Goal: Use online tool/utility: Utilize a website feature to perform a specific function

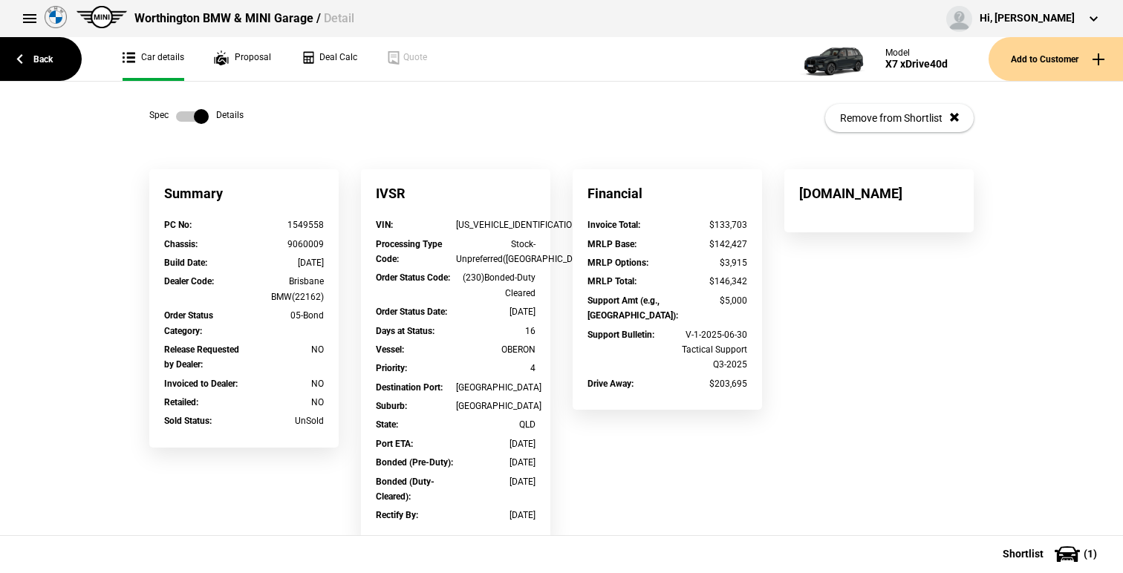
click at [67, 65] on link "Back" at bounding box center [41, 59] width 82 height 44
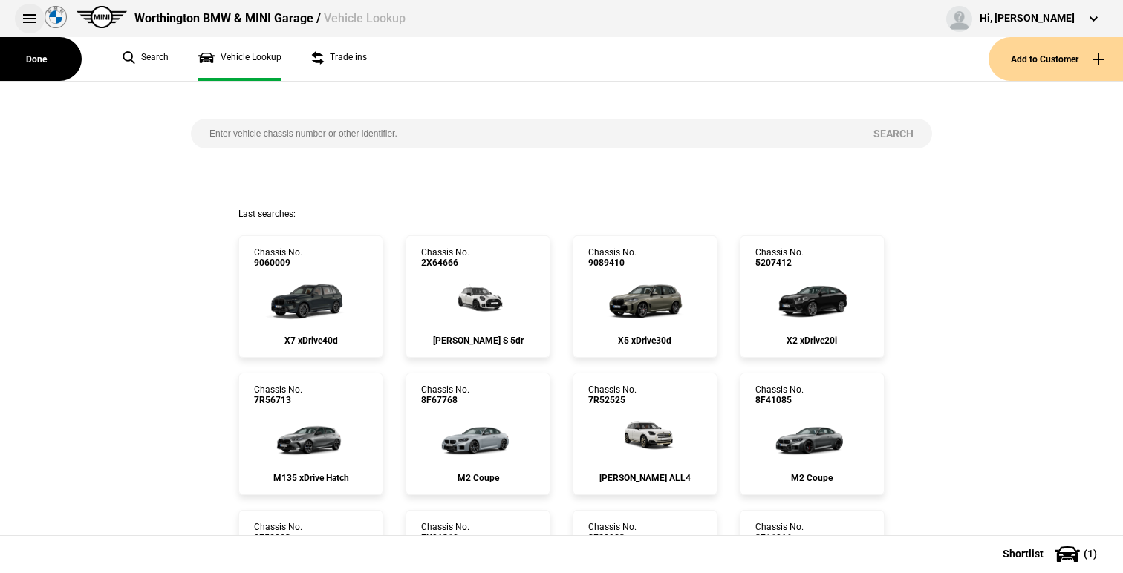
click at [24, 11] on button at bounding box center [30, 19] width 30 height 30
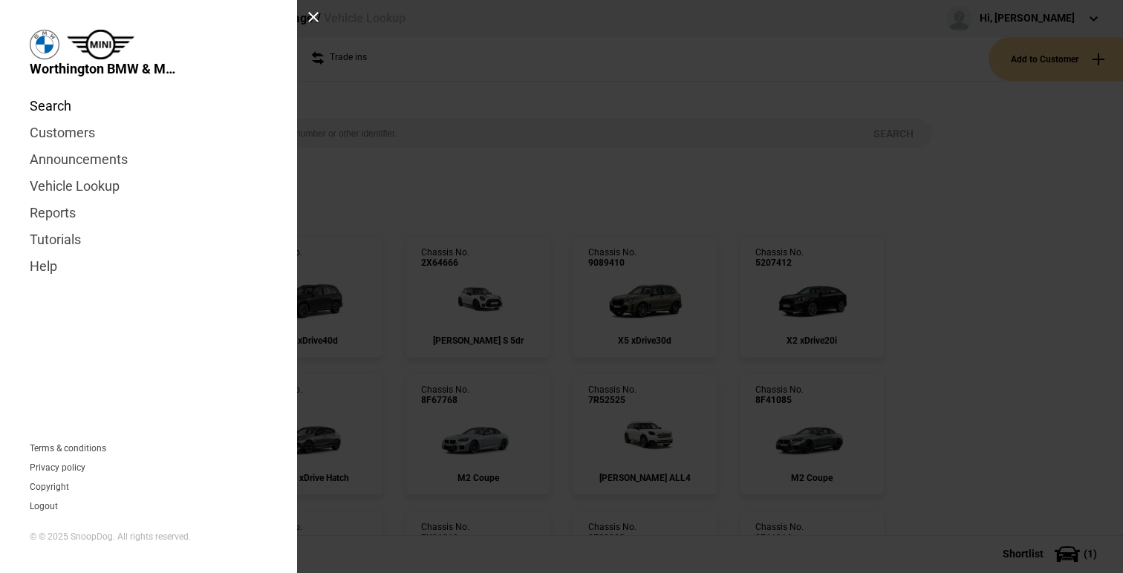
click at [53, 111] on link "Search" at bounding box center [149, 106] width 238 height 27
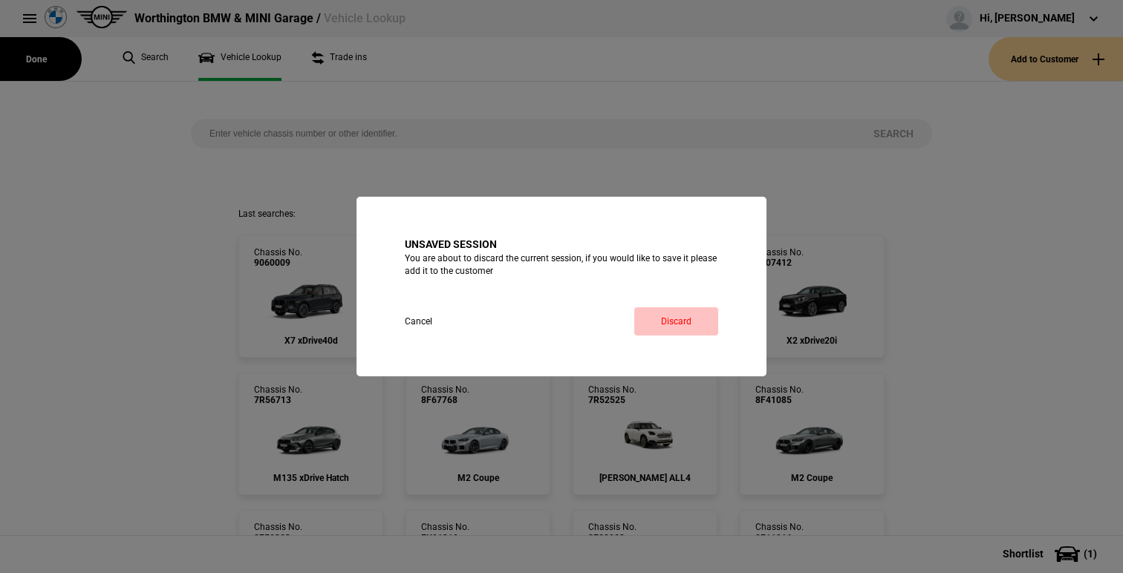
click at [671, 313] on link "Discard" at bounding box center [676, 321] width 84 height 28
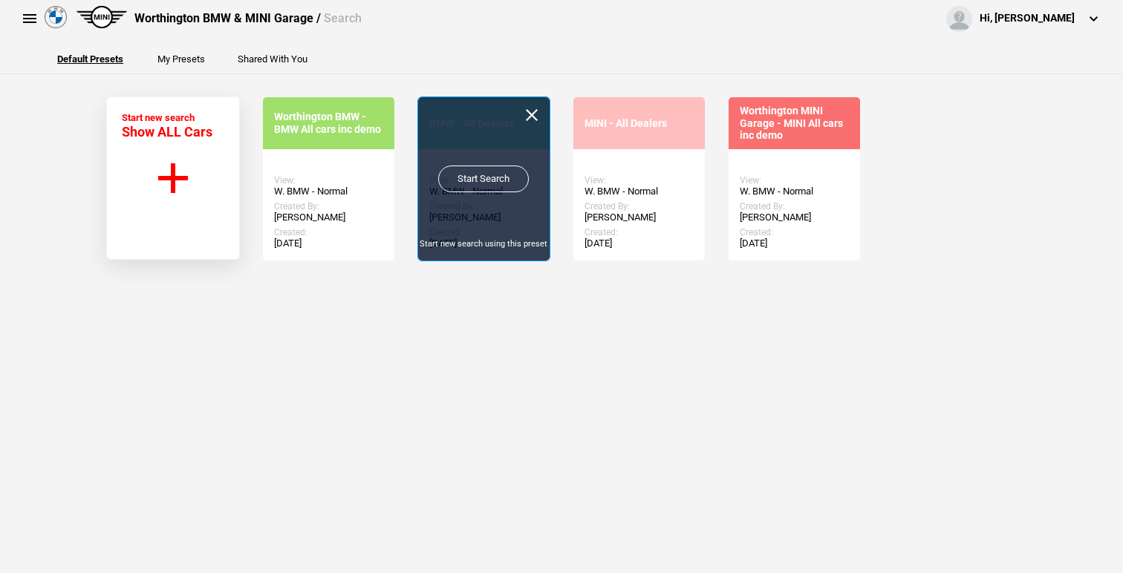
click at [489, 182] on link "Start Search" at bounding box center [483, 179] width 91 height 27
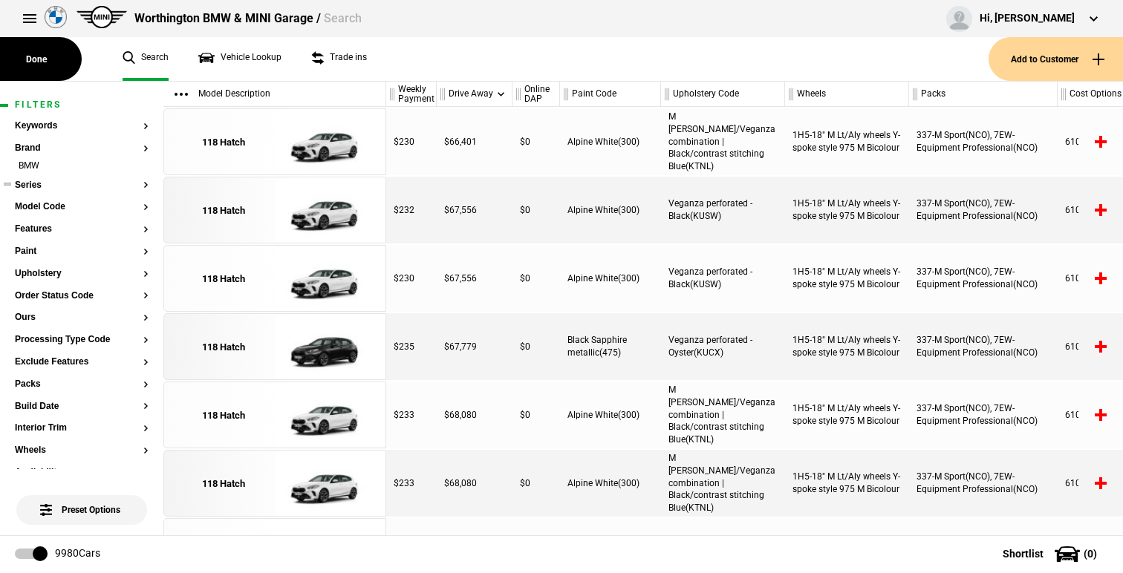
click at [37, 186] on button "Series" at bounding box center [82, 185] width 134 height 10
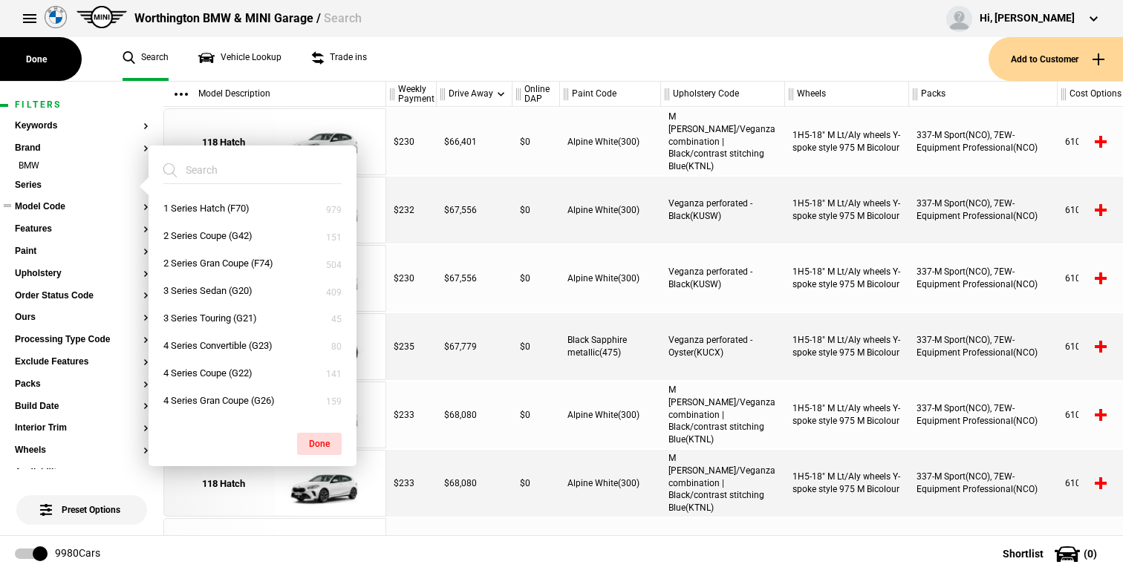
click at [62, 203] on button "Model Code" at bounding box center [82, 207] width 134 height 10
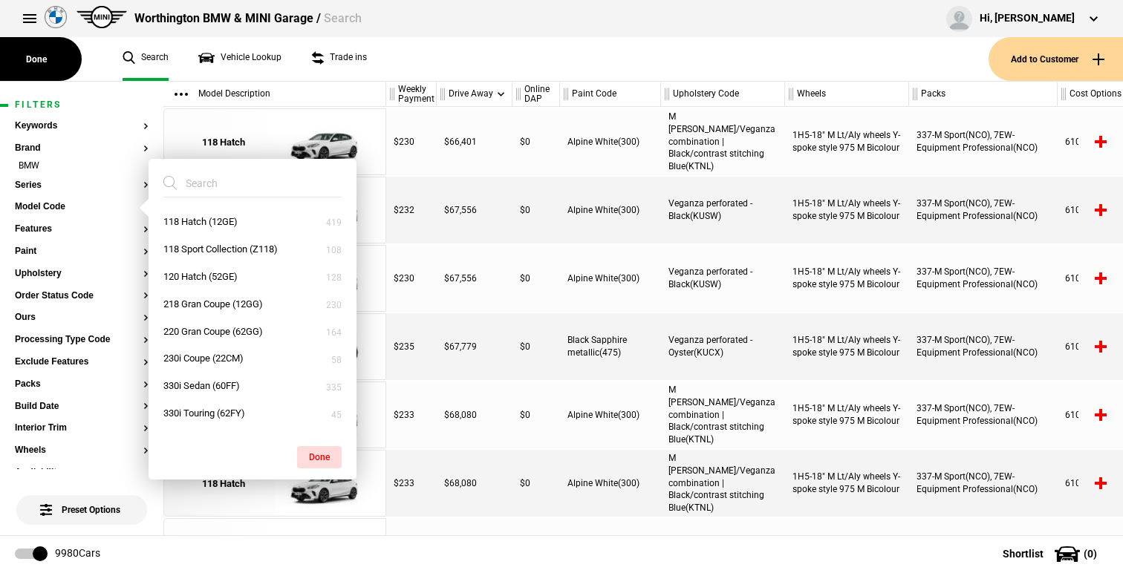
click at [204, 185] on input "search" at bounding box center [243, 183] width 160 height 27
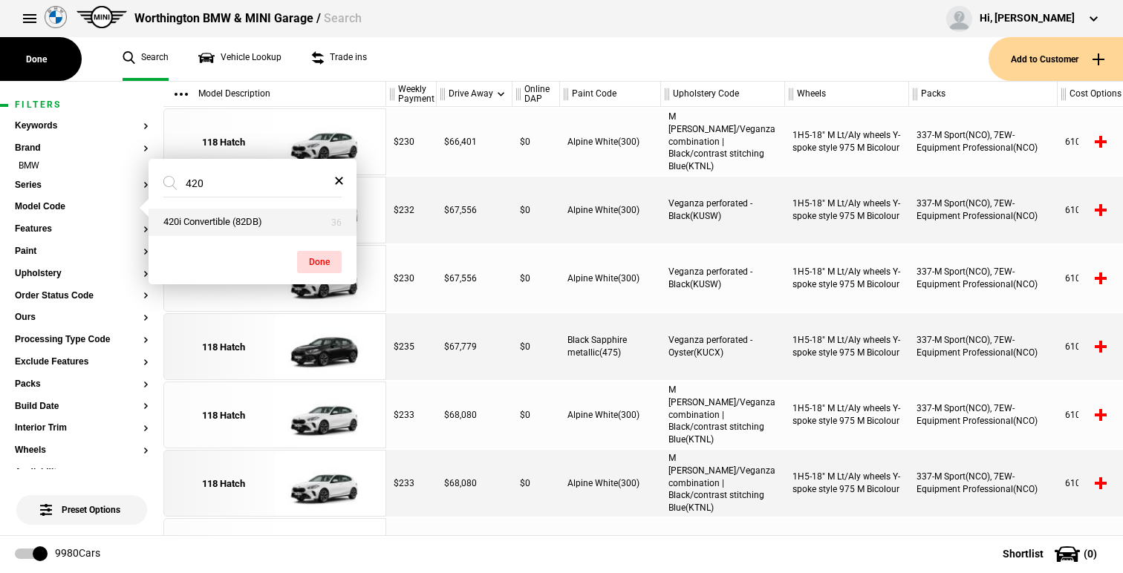
type input "420"
click at [222, 228] on button "420i Convertible (82DB)" at bounding box center [253, 222] width 208 height 27
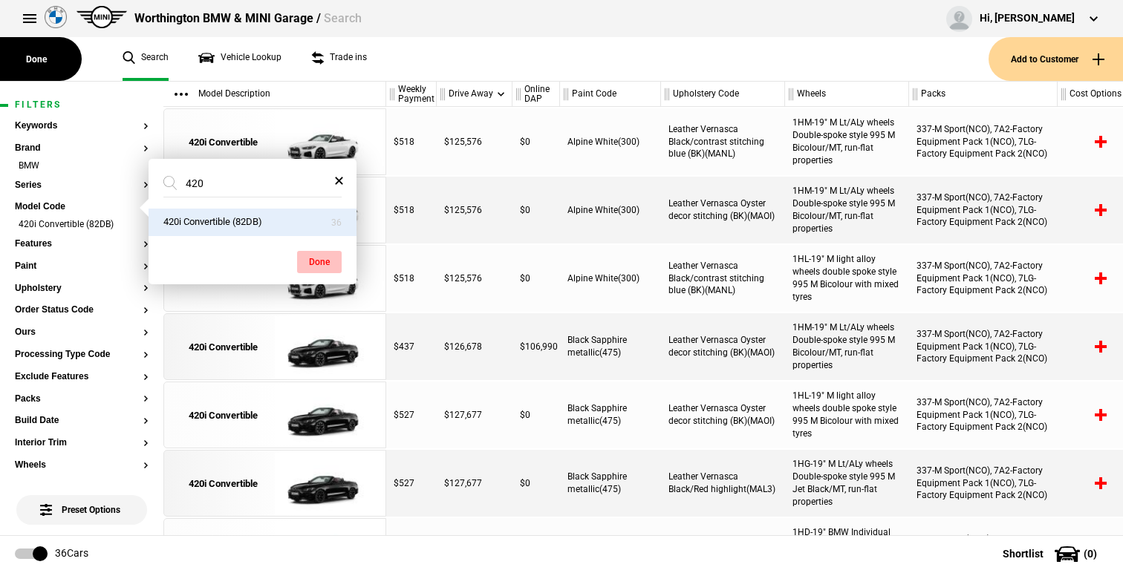
click at [324, 267] on button "Done" at bounding box center [319, 262] width 45 height 22
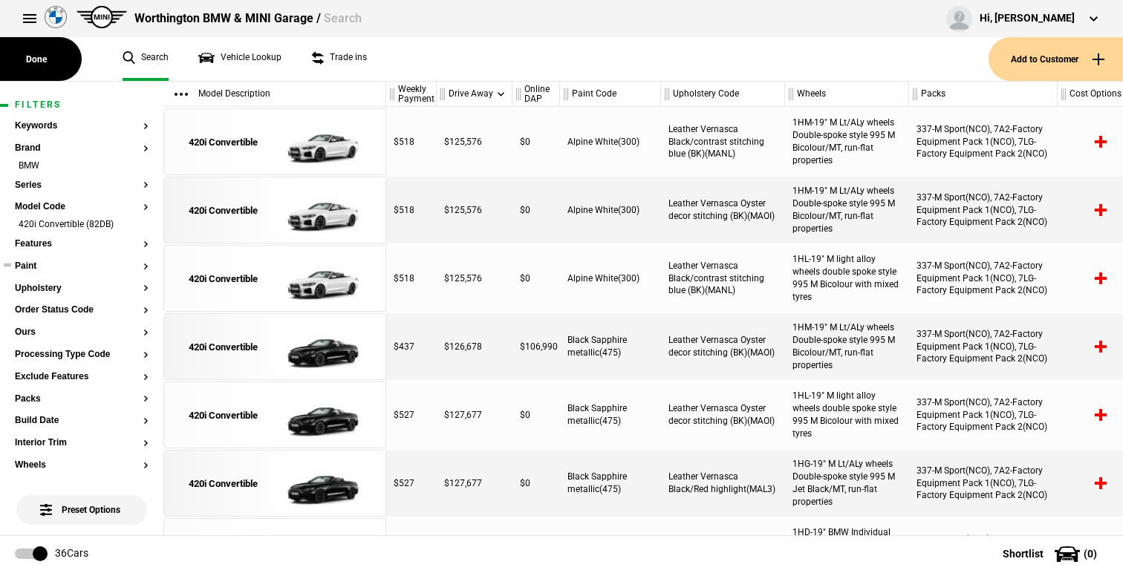
click at [39, 270] on button "Paint" at bounding box center [82, 266] width 134 height 10
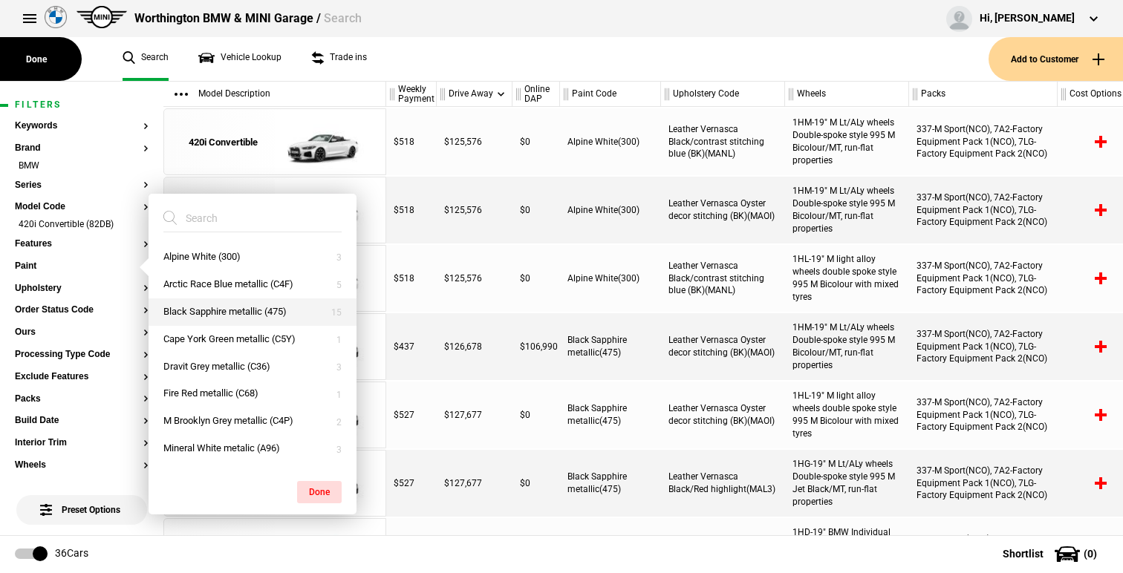
click at [245, 317] on button "Black Sapphire metallic (475)" at bounding box center [253, 312] width 208 height 27
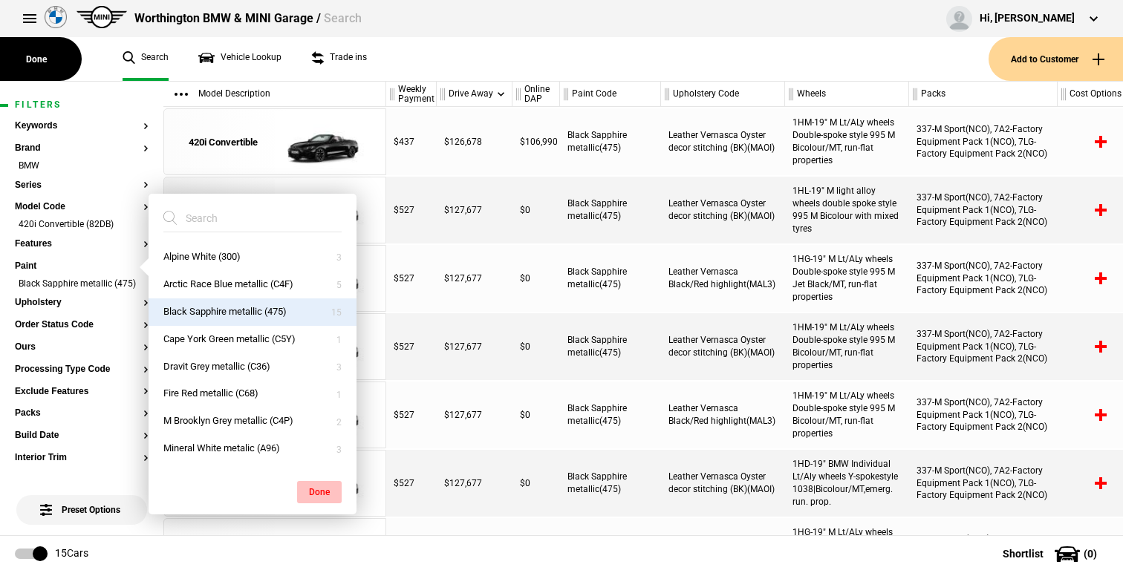
click at [325, 494] on button "Done" at bounding box center [319, 492] width 45 height 22
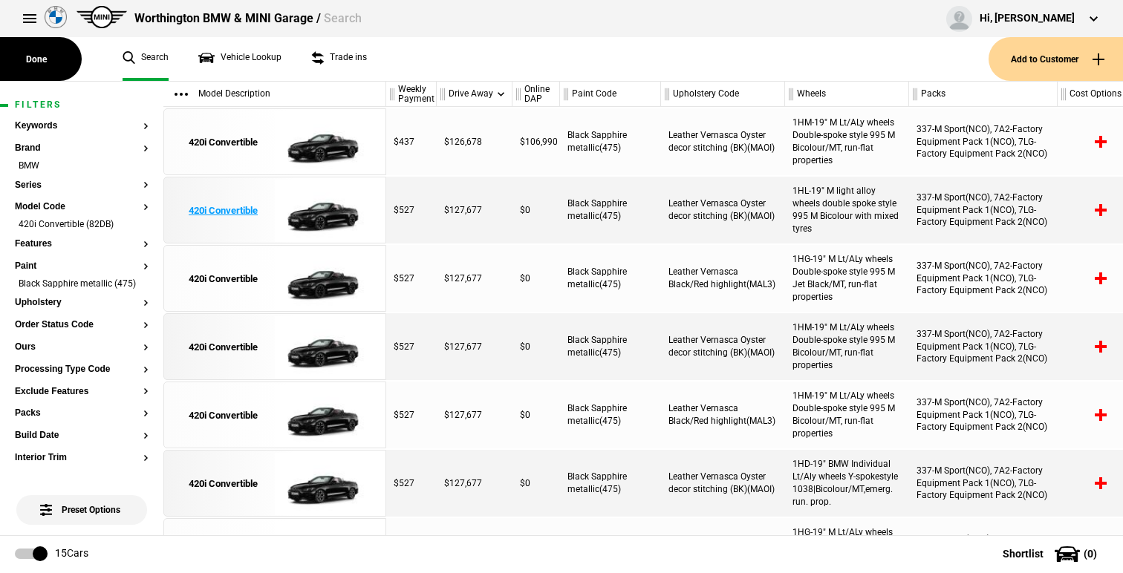
click at [319, 212] on img at bounding box center [326, 210] width 103 height 67
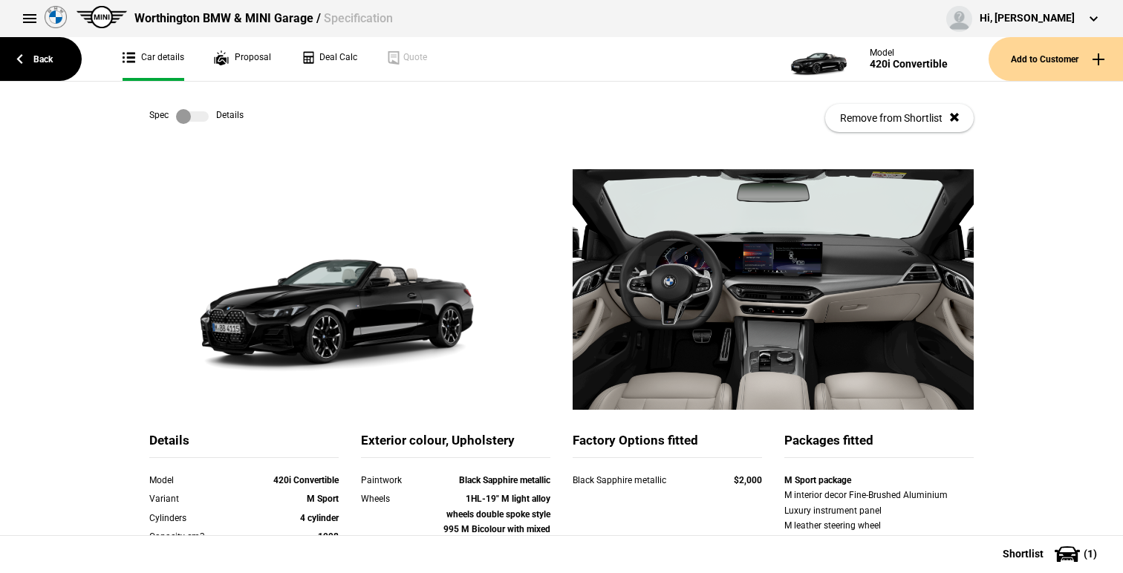
click at [209, 117] on link at bounding box center [193, 116] width 48 height 15
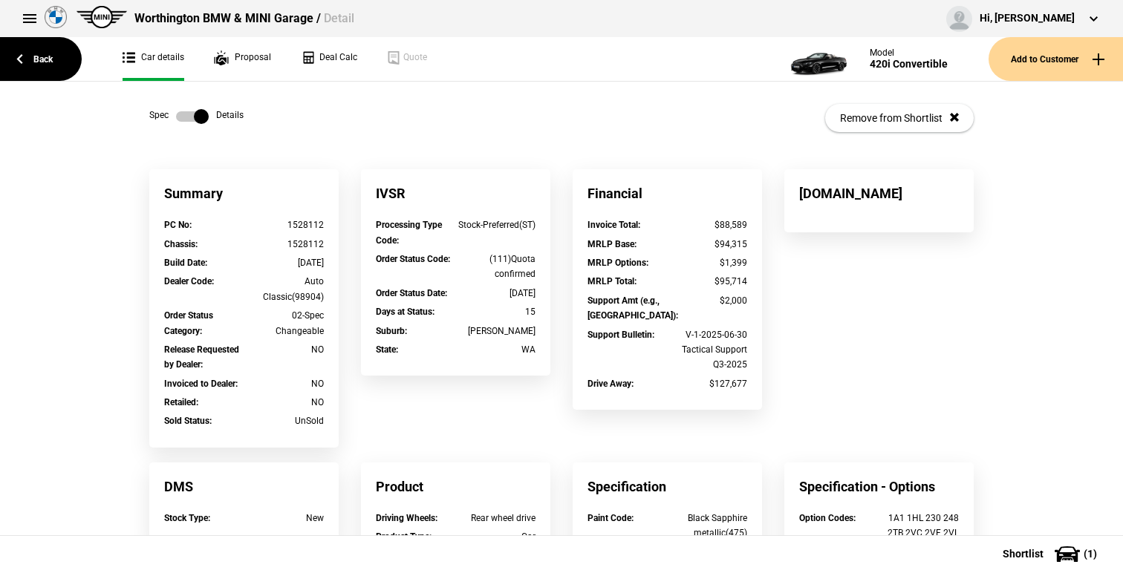
click at [209, 117] on link at bounding box center [193, 116] width 48 height 15
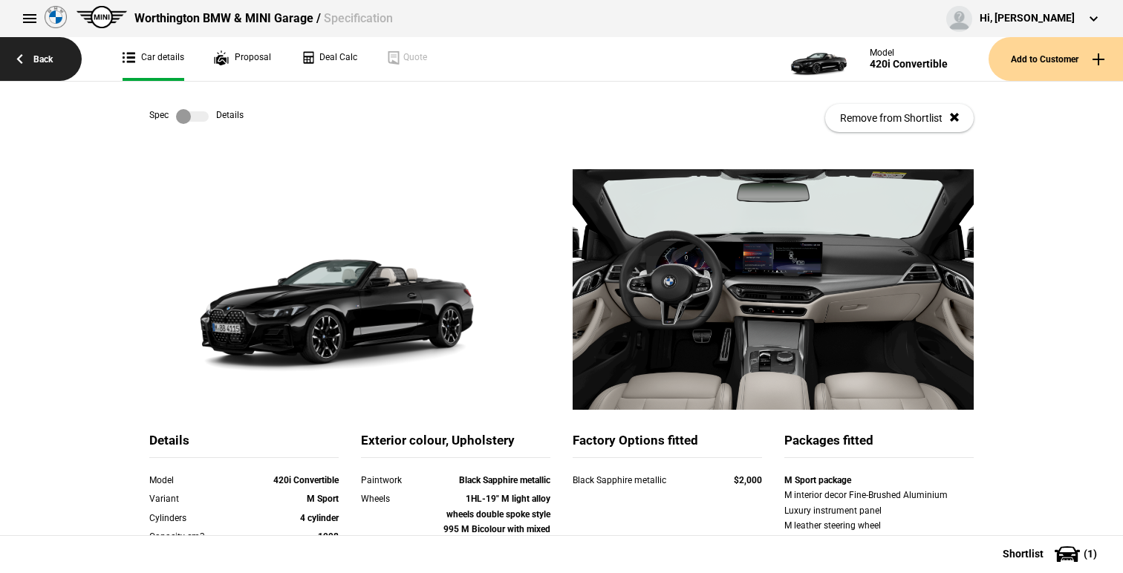
click at [59, 69] on link "Back" at bounding box center [41, 59] width 82 height 44
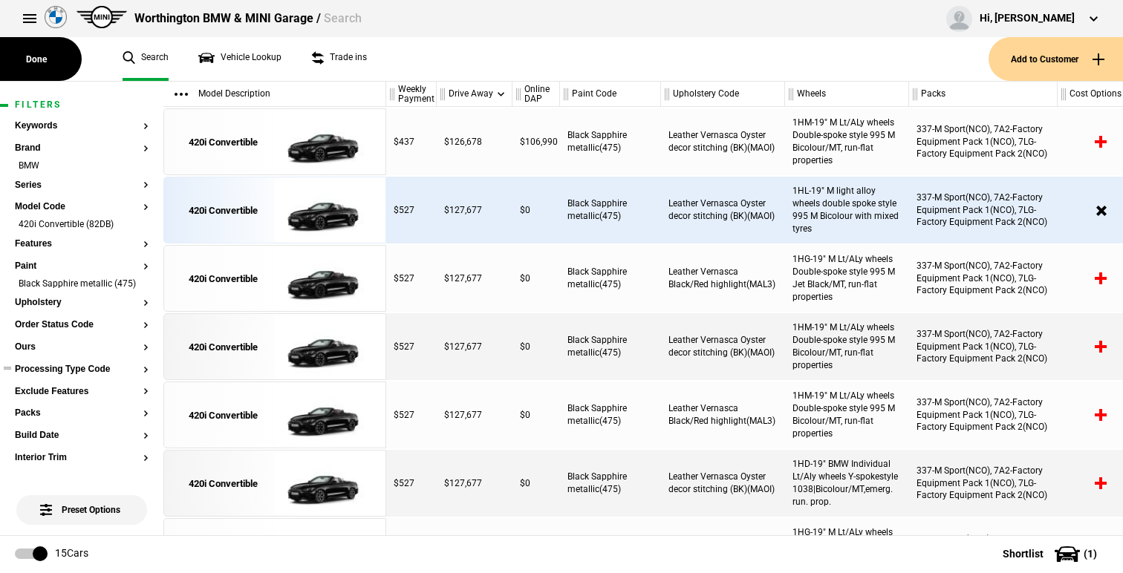
click at [94, 373] on button "Processing Type Code" at bounding box center [82, 370] width 134 height 10
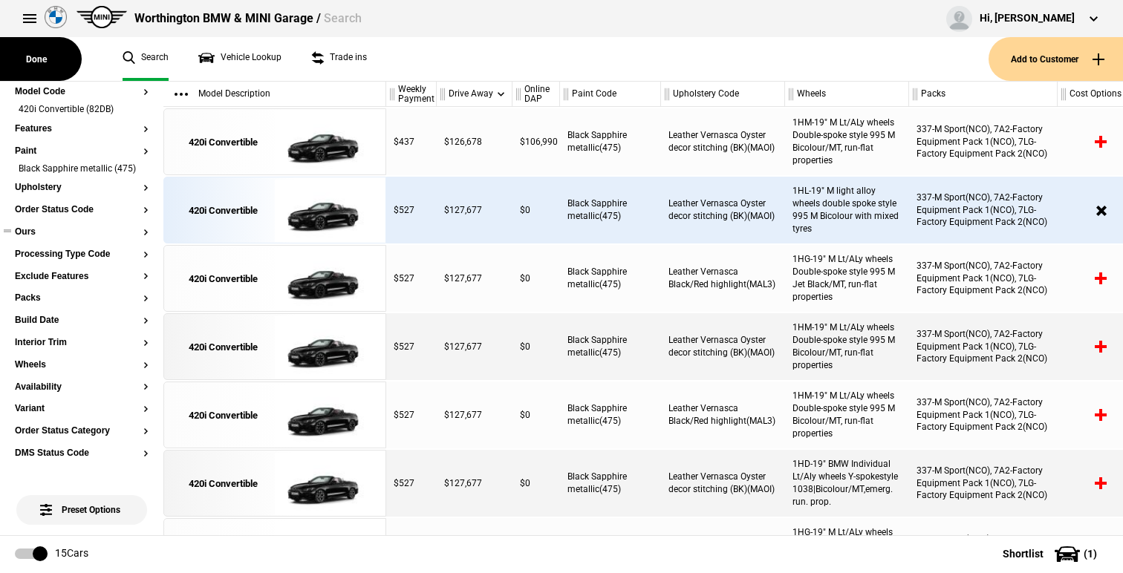
scroll to position [117, 0]
click at [75, 426] on button "Order Status Category" at bounding box center [82, 429] width 134 height 10
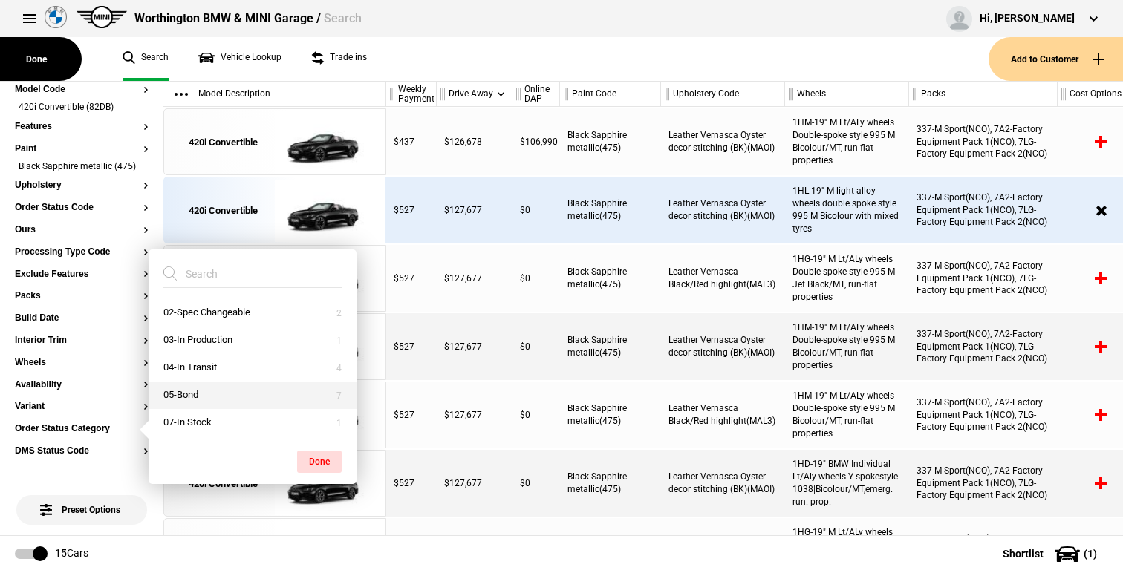
click at [276, 390] on button "05-Bond" at bounding box center [253, 395] width 208 height 27
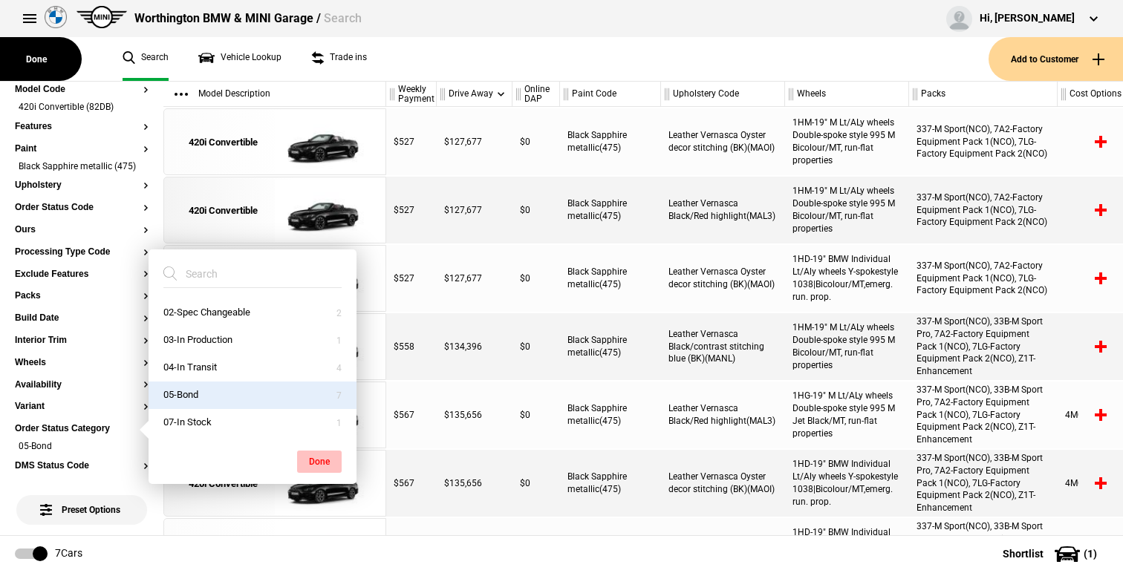
click at [321, 466] on button "Done" at bounding box center [319, 462] width 45 height 22
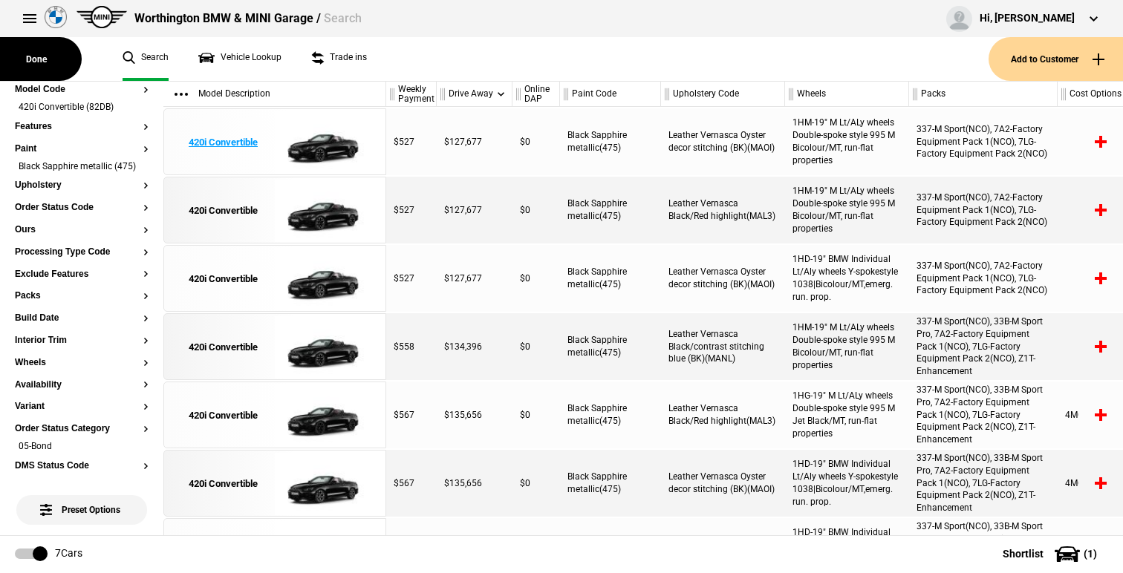
click at [324, 143] on img at bounding box center [326, 142] width 103 height 67
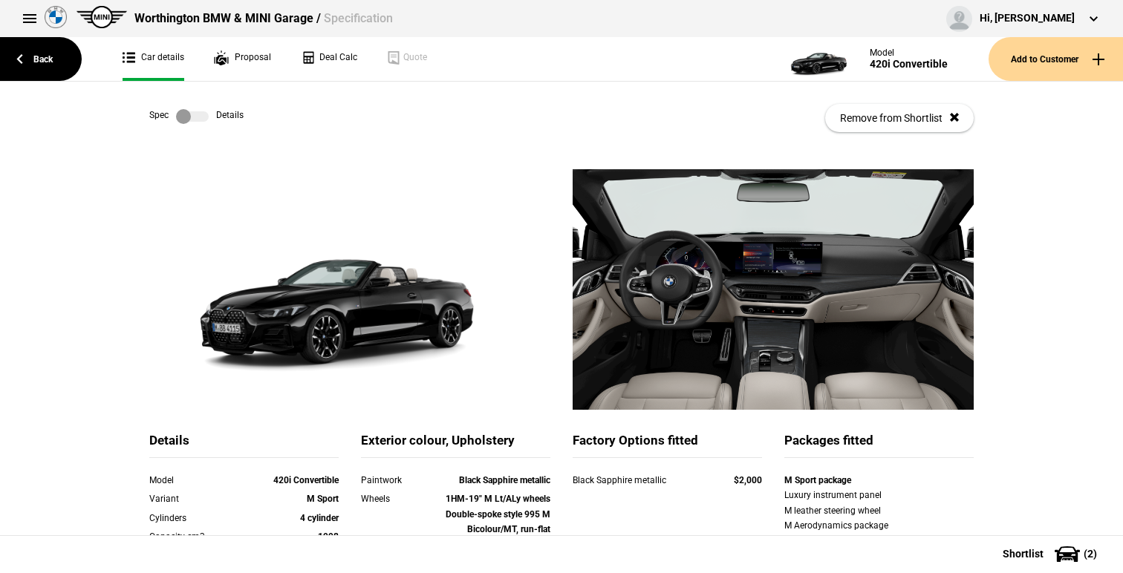
click at [198, 115] on label at bounding box center [192, 116] width 33 height 15
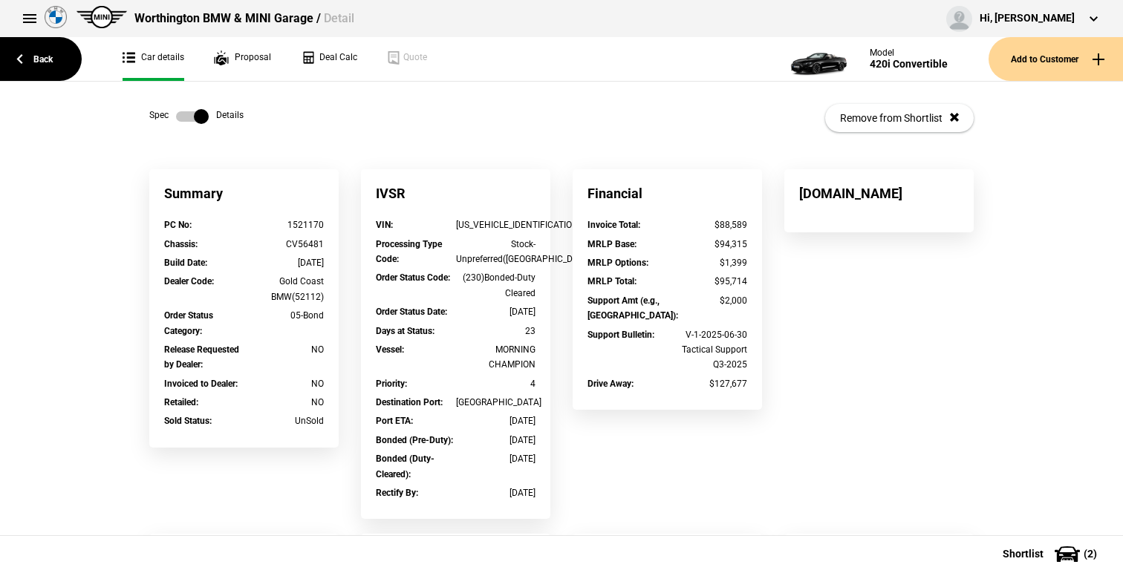
click at [198, 115] on label at bounding box center [192, 116] width 33 height 15
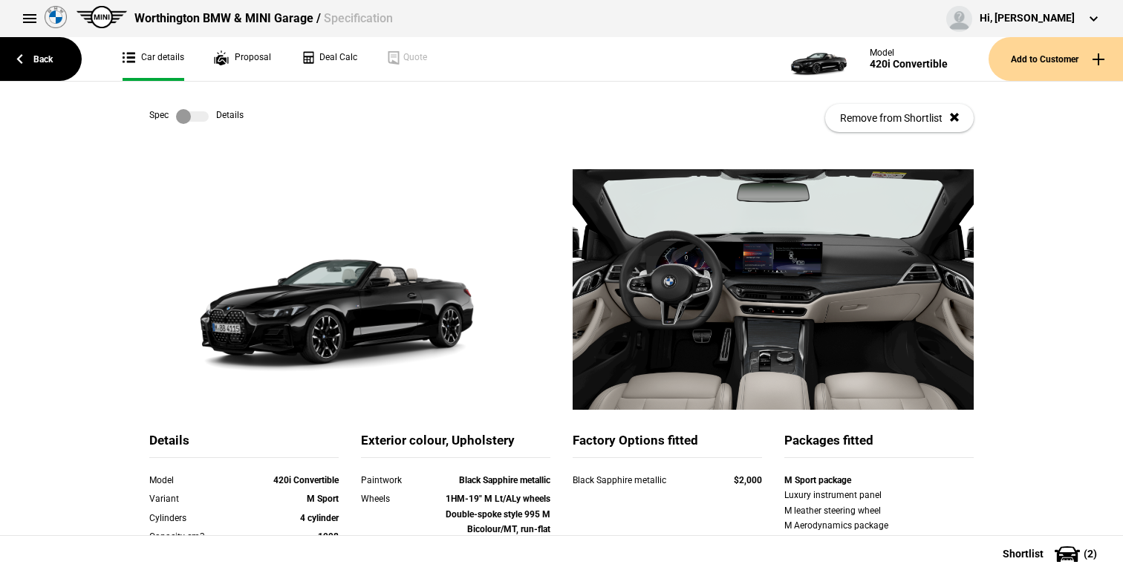
click at [210, 114] on link at bounding box center [193, 116] width 48 height 15
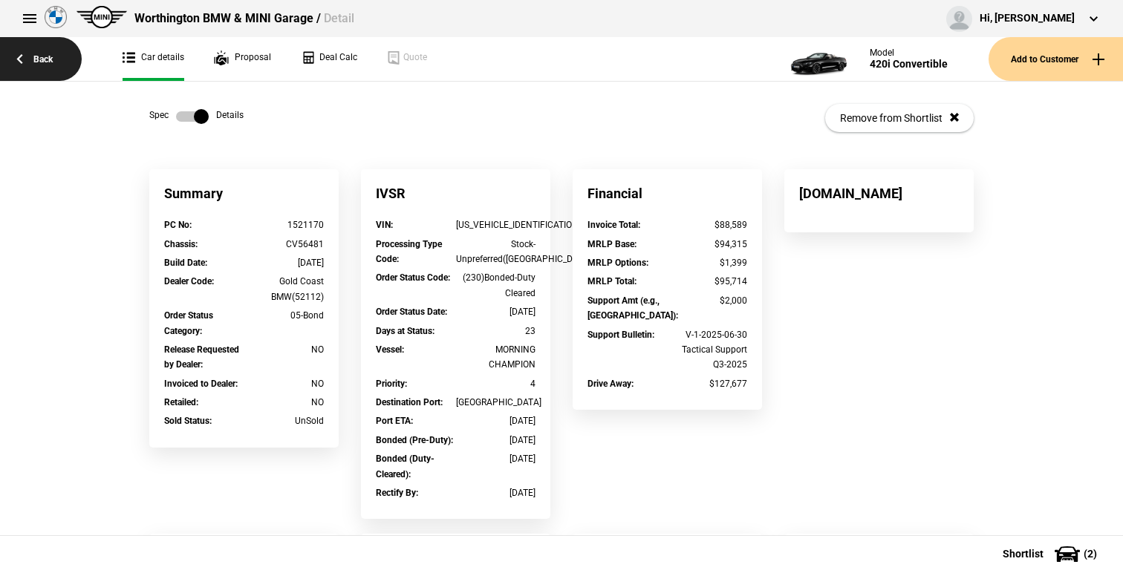
click at [58, 60] on link "Back" at bounding box center [41, 59] width 82 height 44
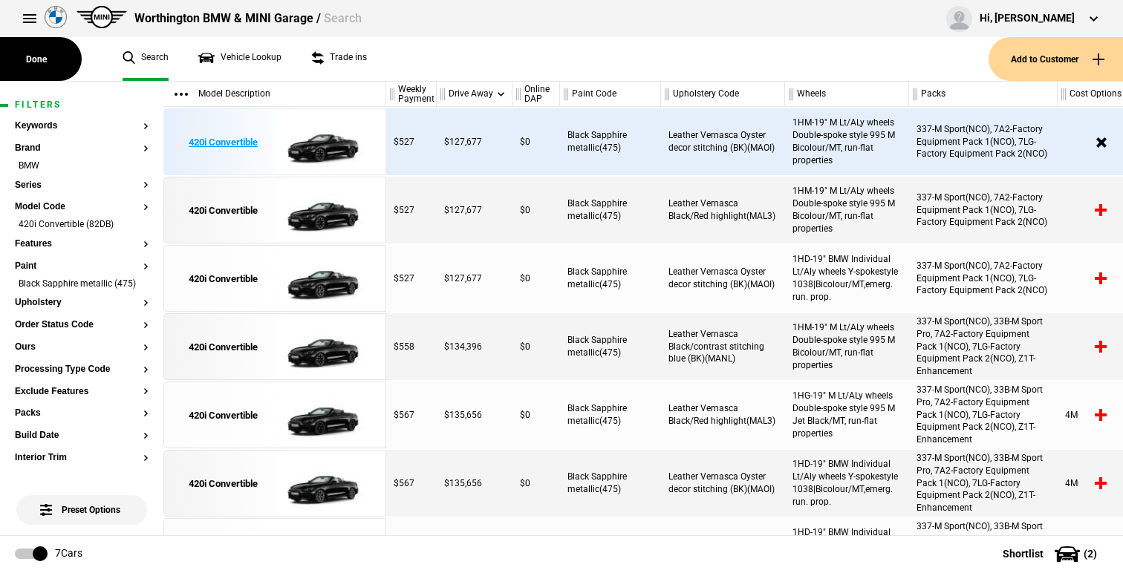
click at [351, 126] on img at bounding box center [326, 142] width 103 height 67
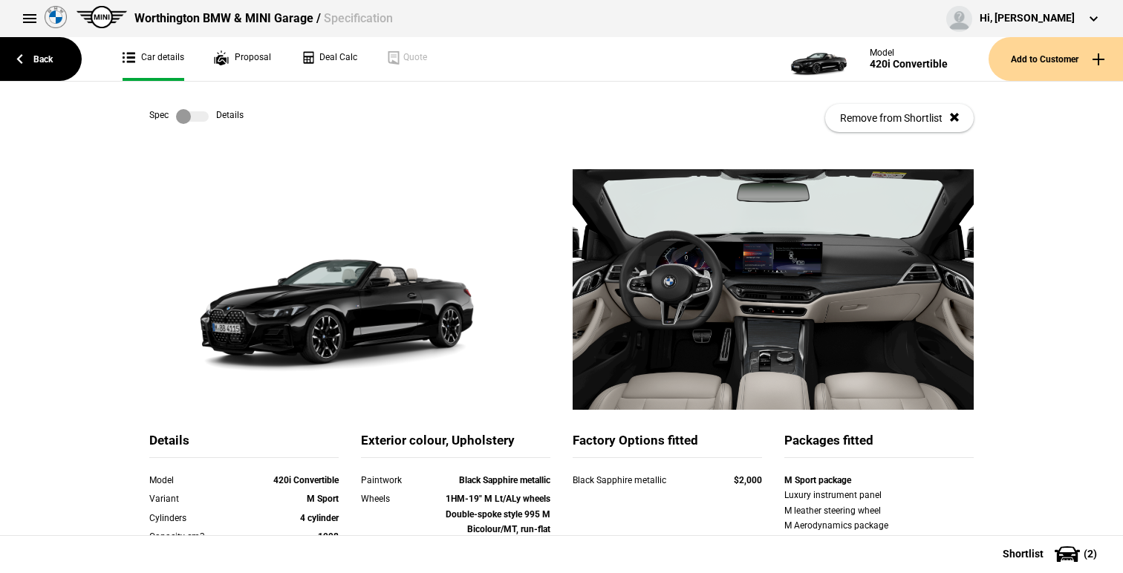
click at [189, 96] on div "Spec Details Remove from Shortlist" at bounding box center [561, 118] width 824 height 73
click at [194, 113] on label at bounding box center [192, 116] width 33 height 15
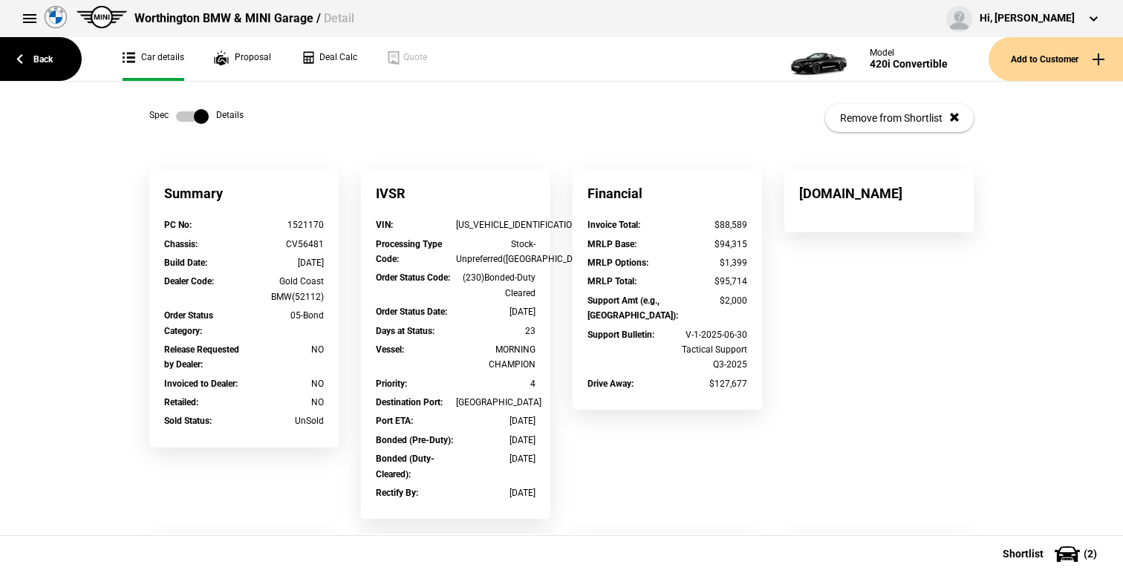
click at [194, 113] on label at bounding box center [192, 116] width 33 height 15
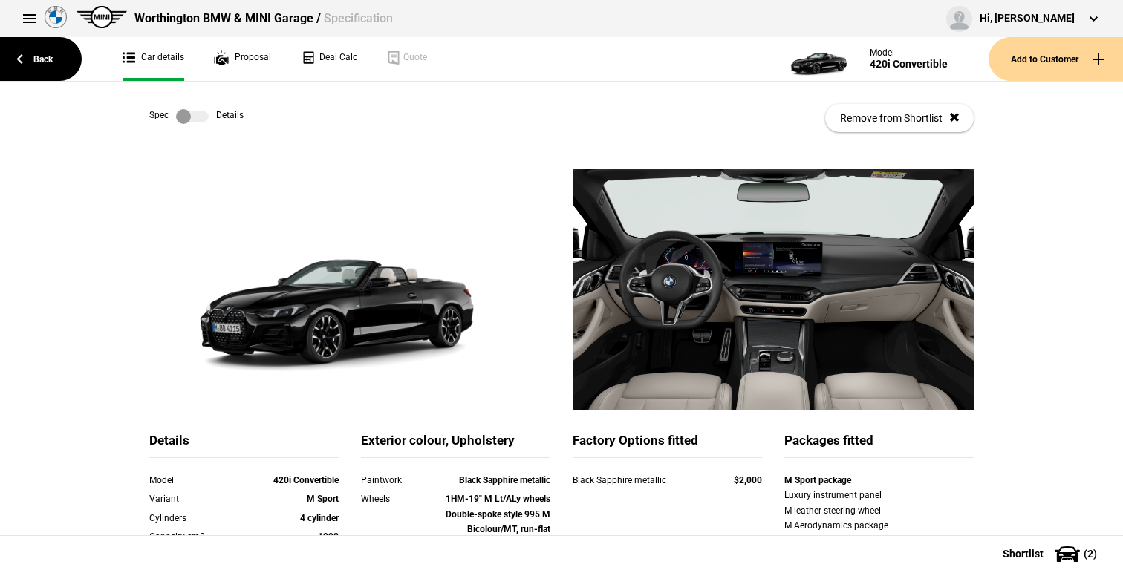
click at [194, 113] on label at bounding box center [192, 116] width 33 height 15
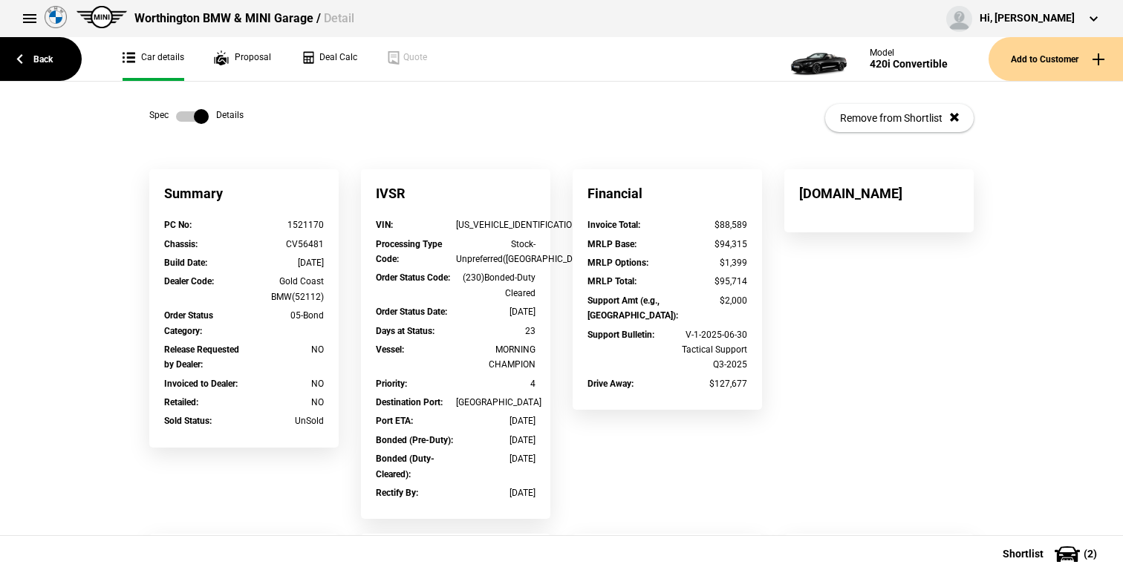
click at [194, 113] on label at bounding box center [192, 116] width 33 height 15
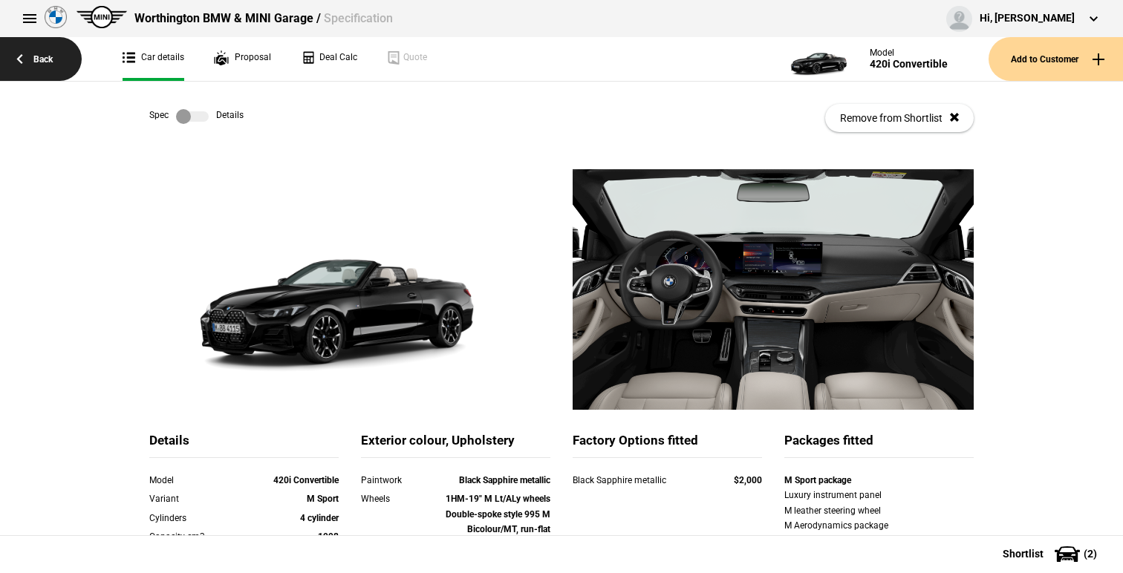
click at [16, 58] on link "Back" at bounding box center [41, 59] width 82 height 44
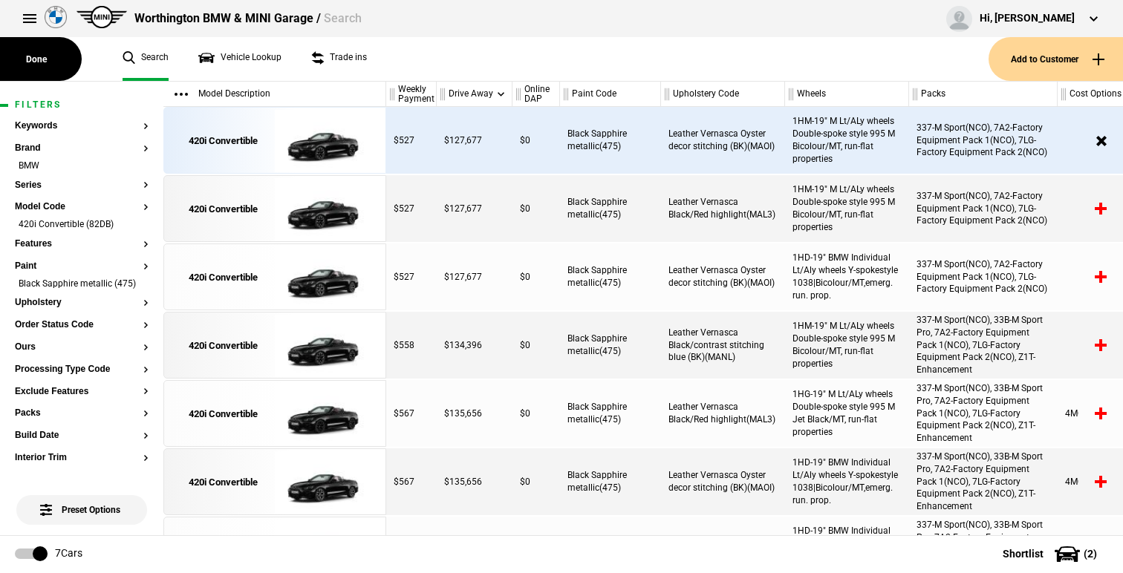
scroll to position [1, 0]
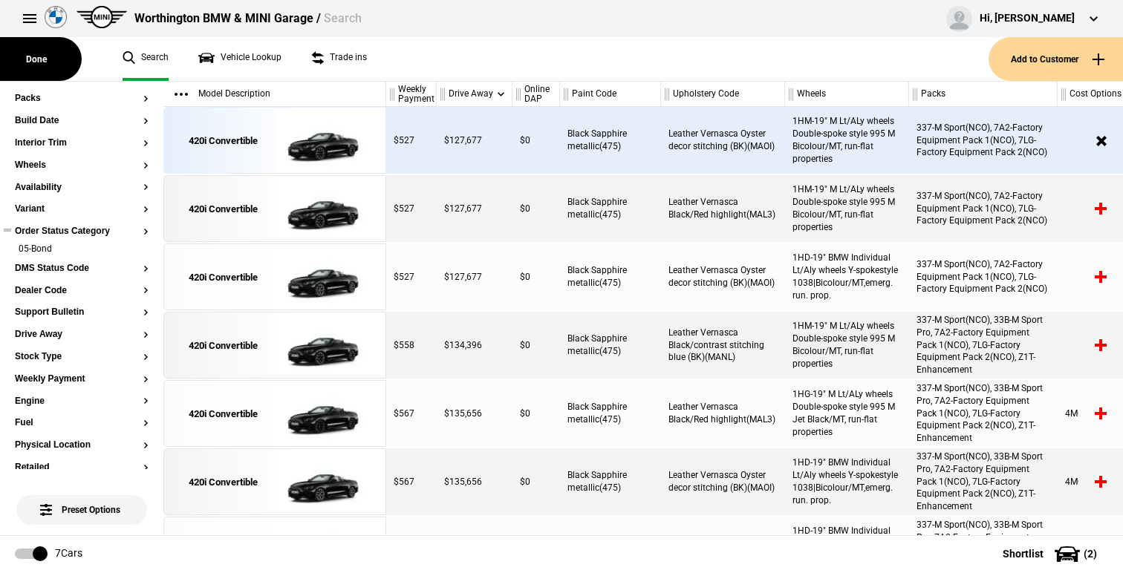
click at [90, 231] on button "Order Status Category" at bounding box center [82, 231] width 134 height 10
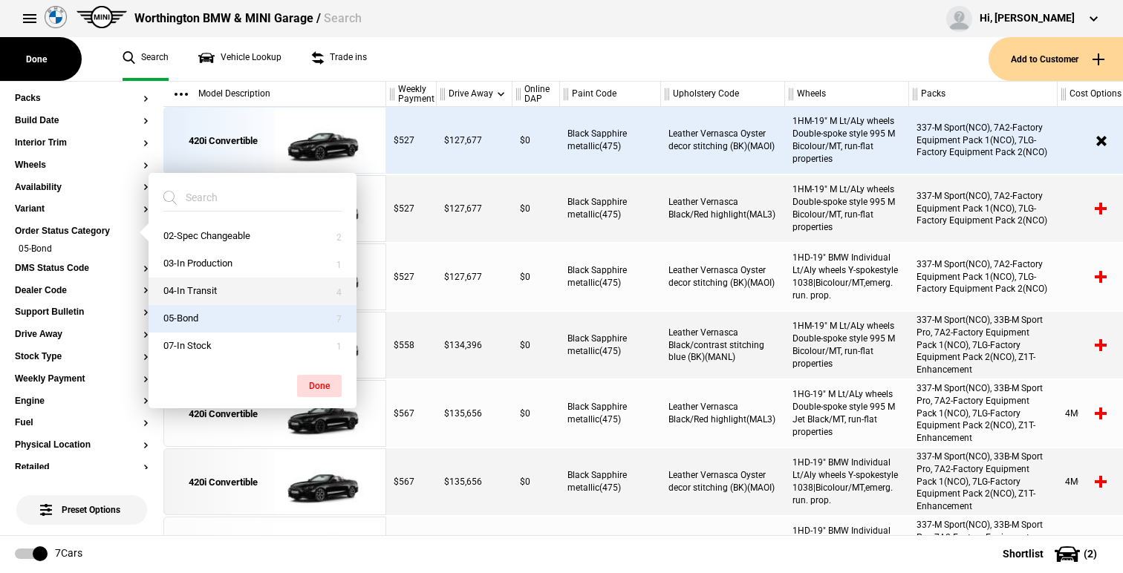
click at [244, 299] on button "04-In Transit" at bounding box center [253, 291] width 208 height 27
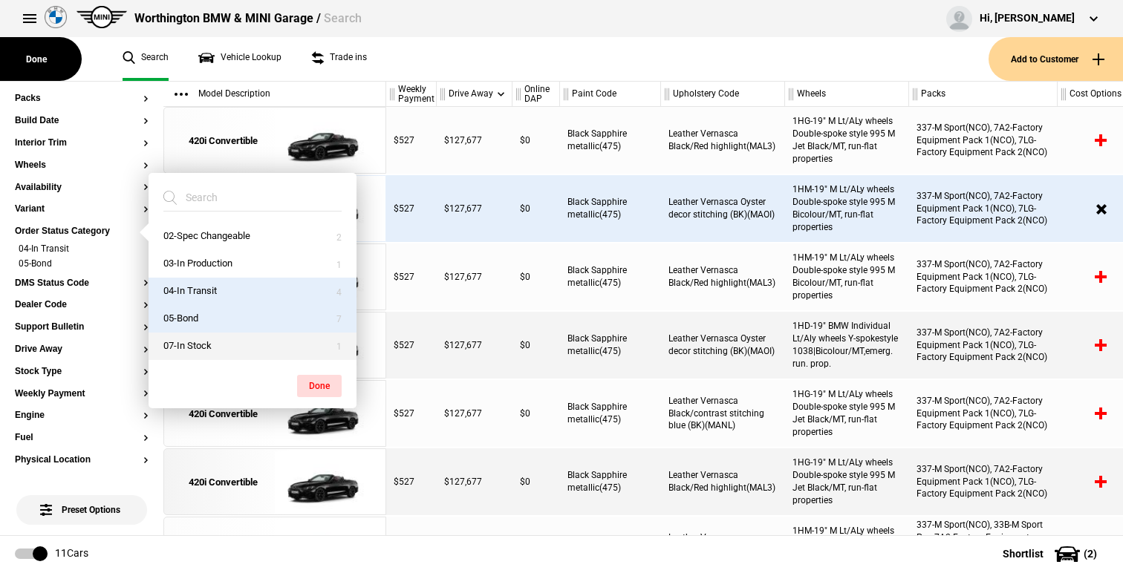
click at [237, 347] on button "07-In Stock" at bounding box center [253, 346] width 208 height 27
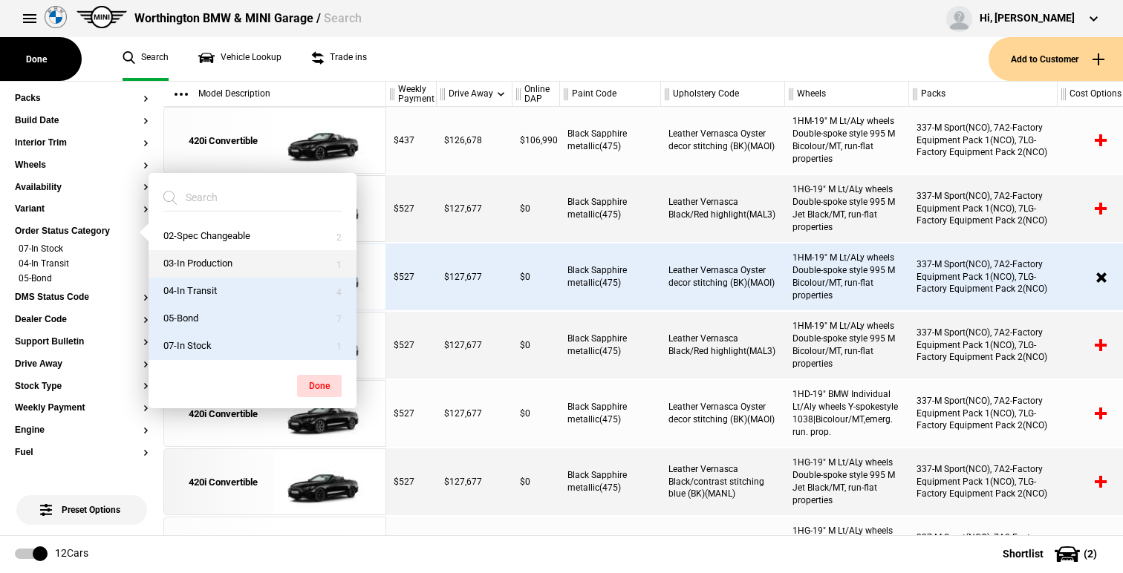
click at [259, 265] on button "03-In Production" at bounding box center [253, 263] width 208 height 27
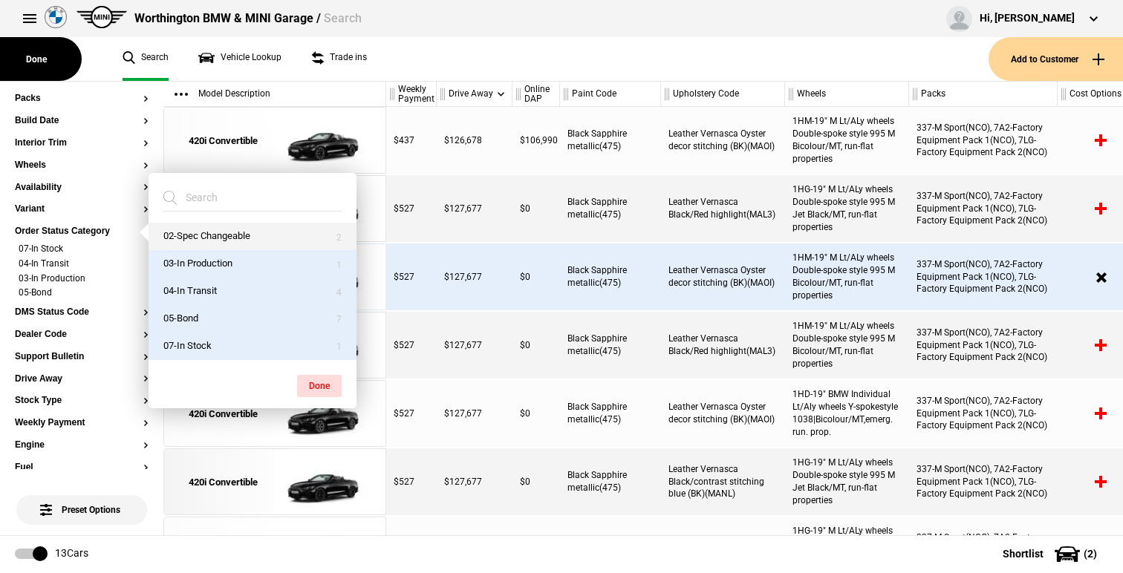
click at [264, 238] on button "02-Spec Changeable" at bounding box center [253, 236] width 208 height 27
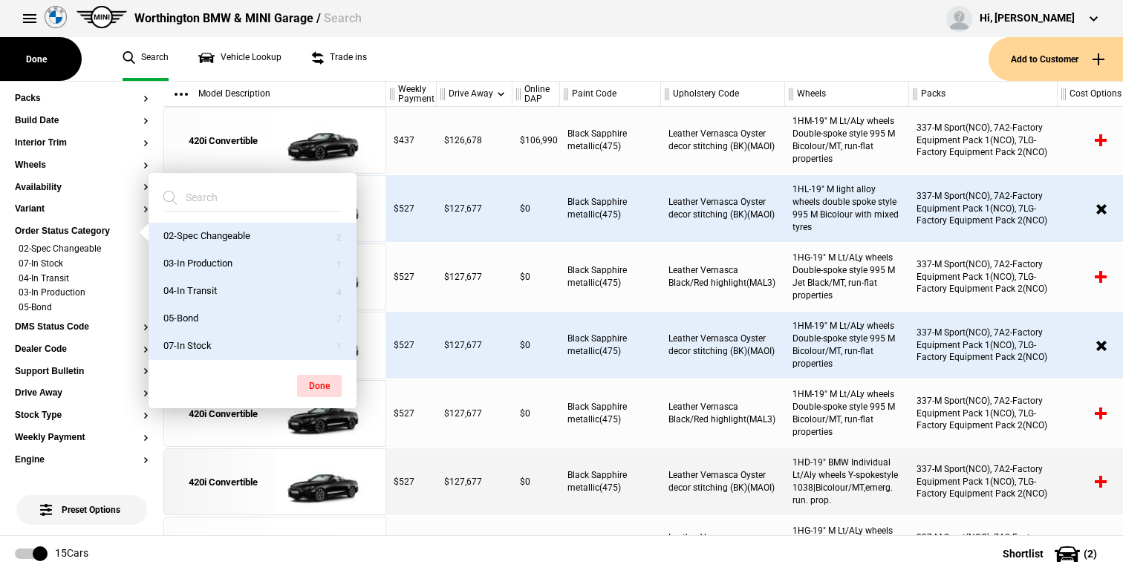
click at [512, 27] on div "Worthington BMW & MINI Garage / Search Hi, [PERSON_NAME] Edit profile Logout" at bounding box center [561, 18] width 1123 height 37
click at [543, 27] on div "Worthington BMW & MINI Garage / Search Hi, [PERSON_NAME] Edit profile Logout" at bounding box center [561, 18] width 1123 height 37
click at [457, 304] on div "$127,677" at bounding box center [475, 277] width 76 height 67
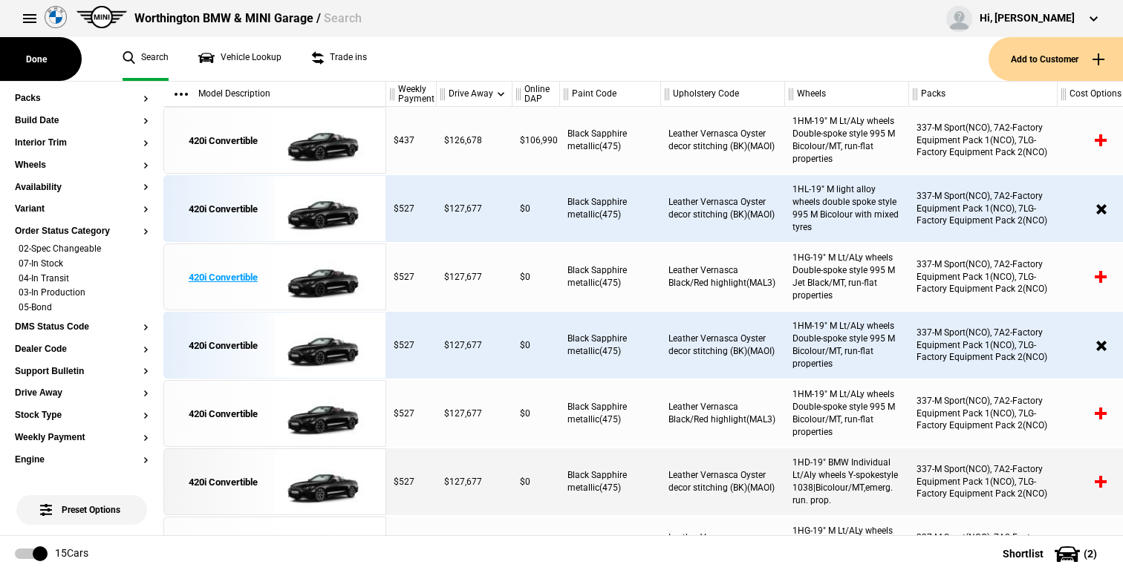
click at [323, 290] on img at bounding box center [326, 277] width 103 height 67
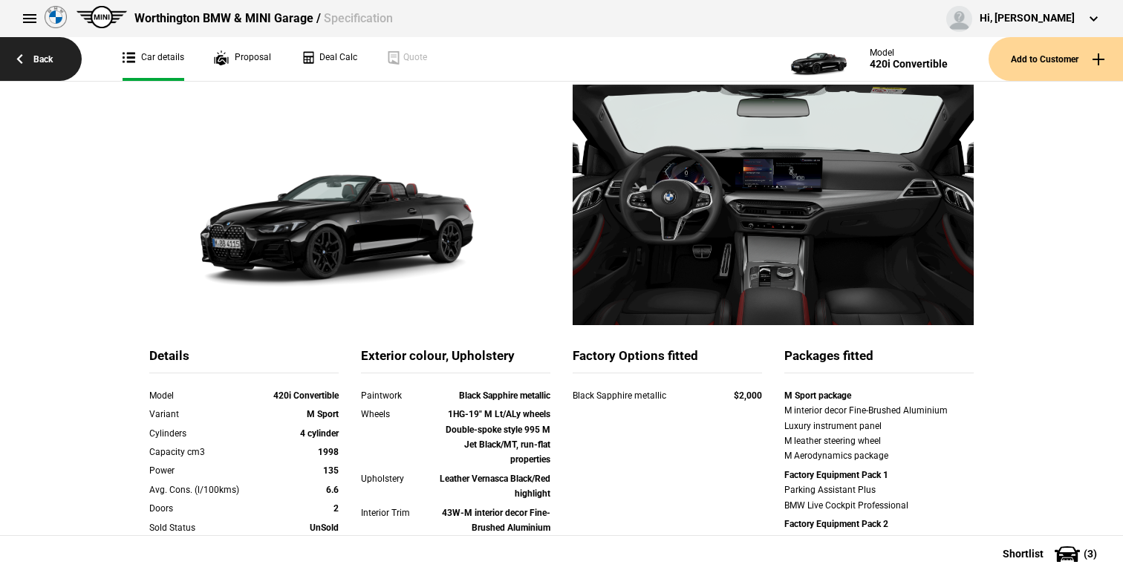
click at [59, 60] on link "Back" at bounding box center [41, 59] width 82 height 44
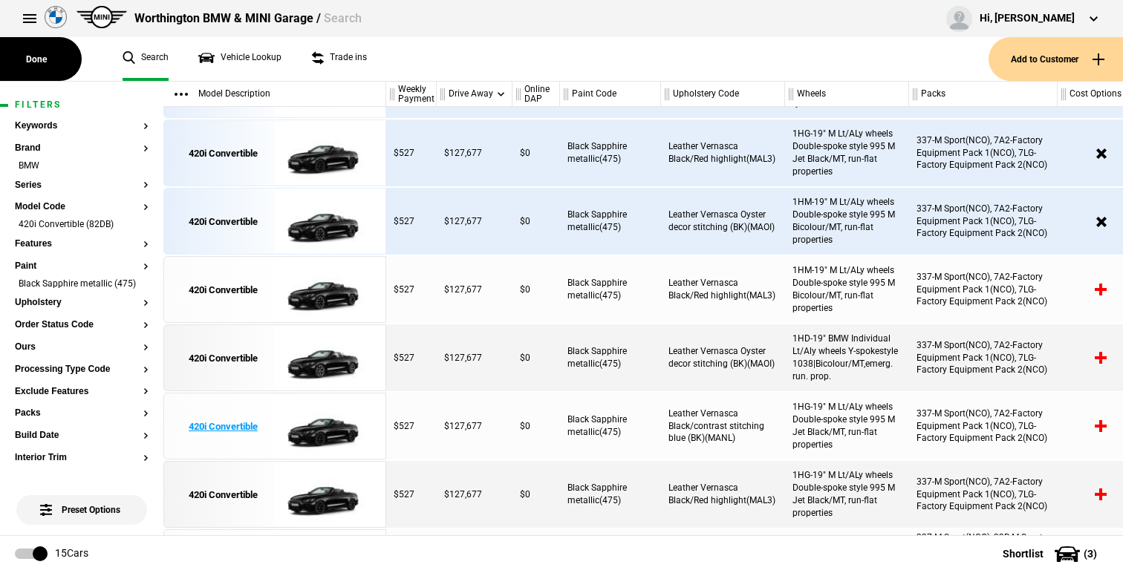
click at [325, 428] on img at bounding box center [326, 427] width 103 height 67
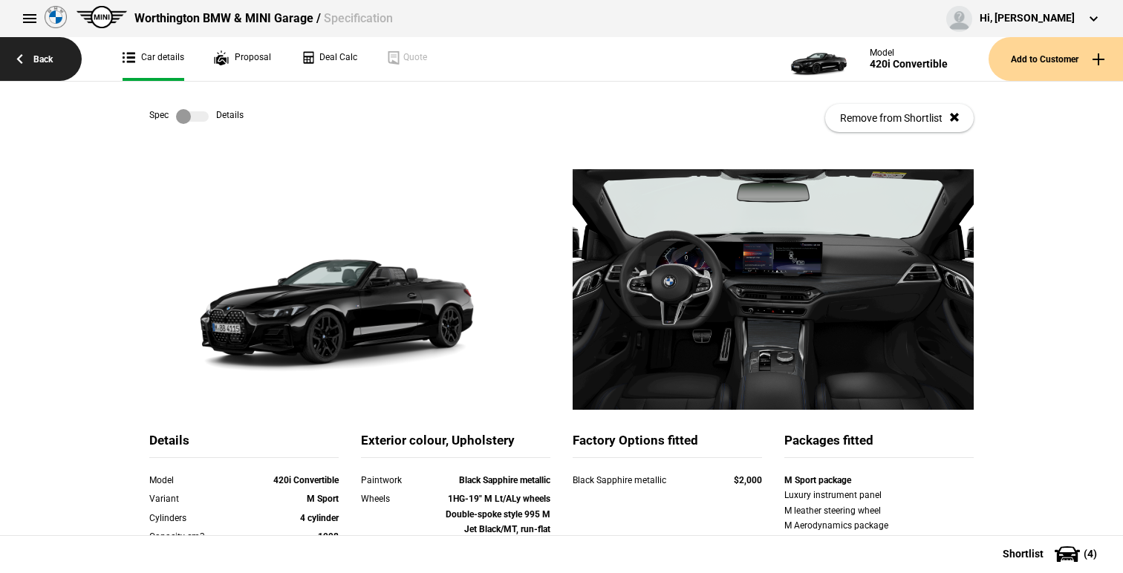
click at [74, 68] on link "Back" at bounding box center [41, 59] width 82 height 44
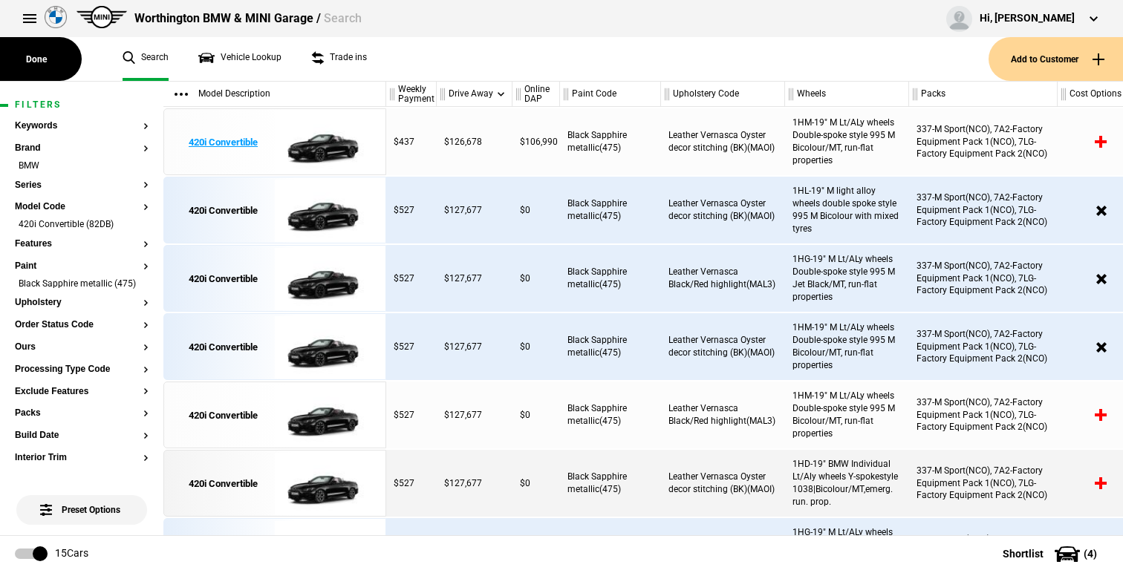
click at [329, 140] on img at bounding box center [326, 142] width 103 height 67
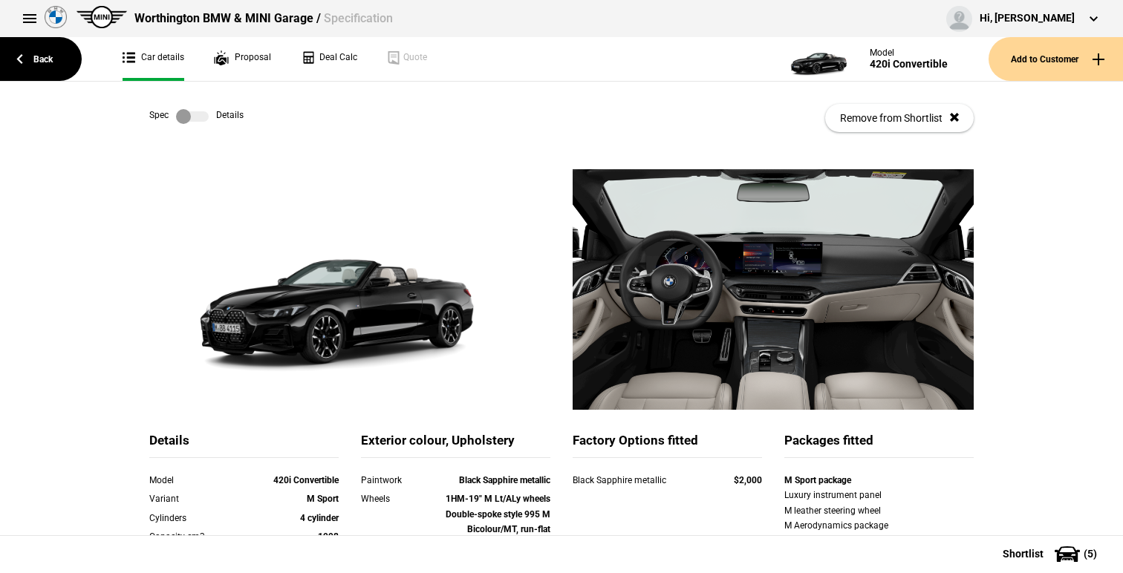
click at [196, 111] on label at bounding box center [192, 116] width 33 height 15
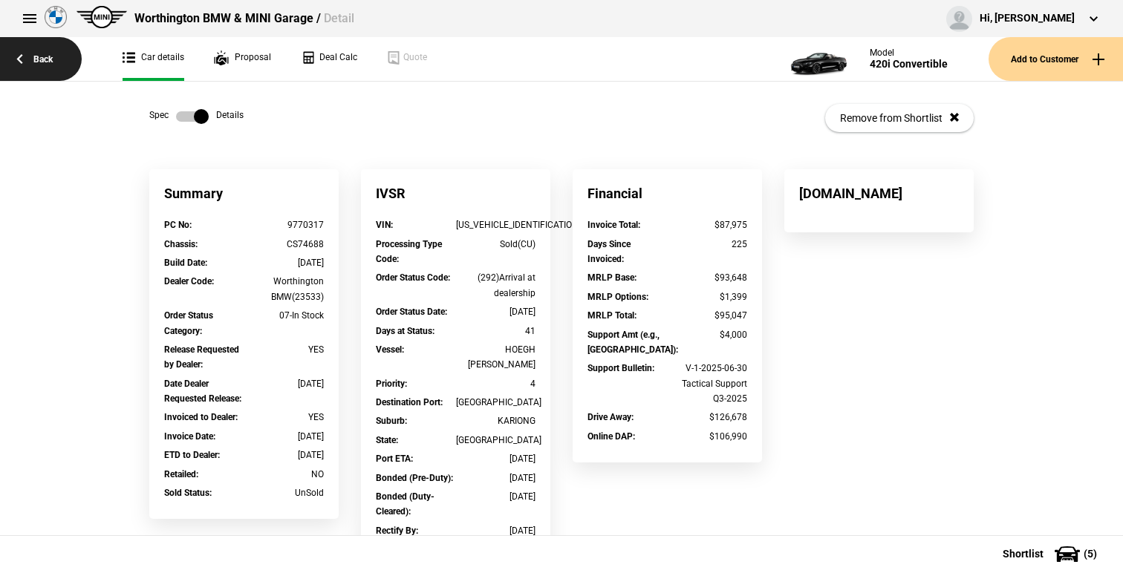
click at [38, 69] on link "Back" at bounding box center [41, 59] width 82 height 44
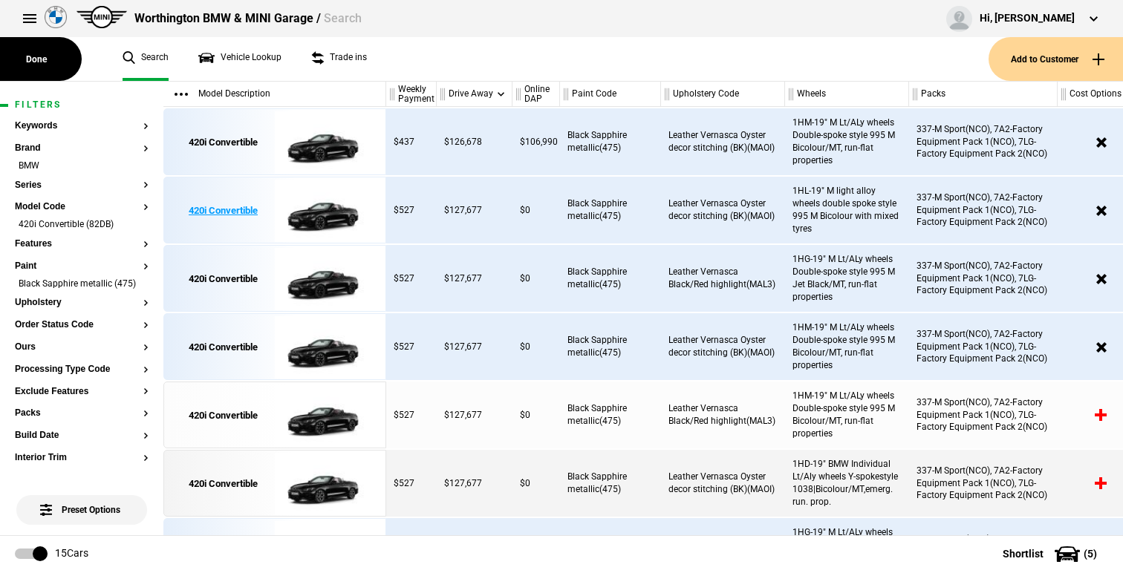
click at [319, 214] on img at bounding box center [326, 210] width 103 height 67
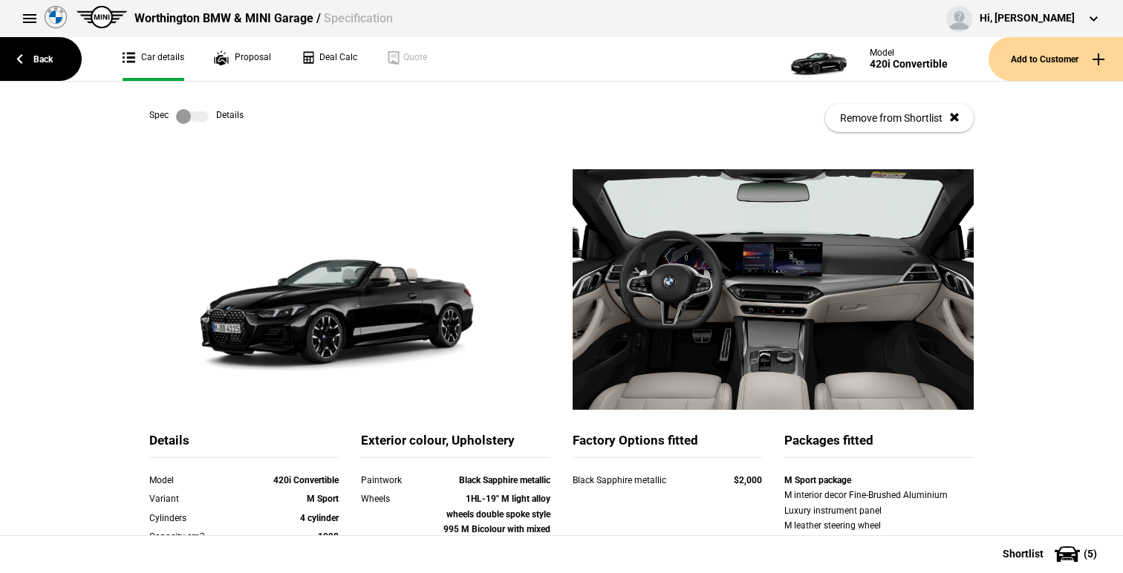
click at [189, 109] on label at bounding box center [192, 116] width 33 height 15
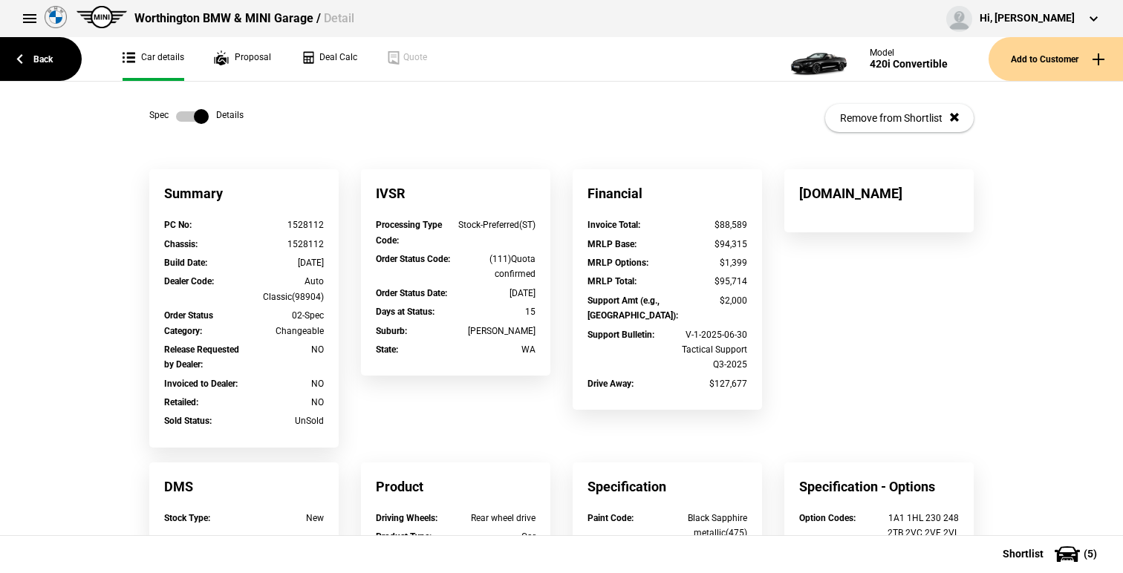
click at [189, 109] on label at bounding box center [192, 116] width 33 height 15
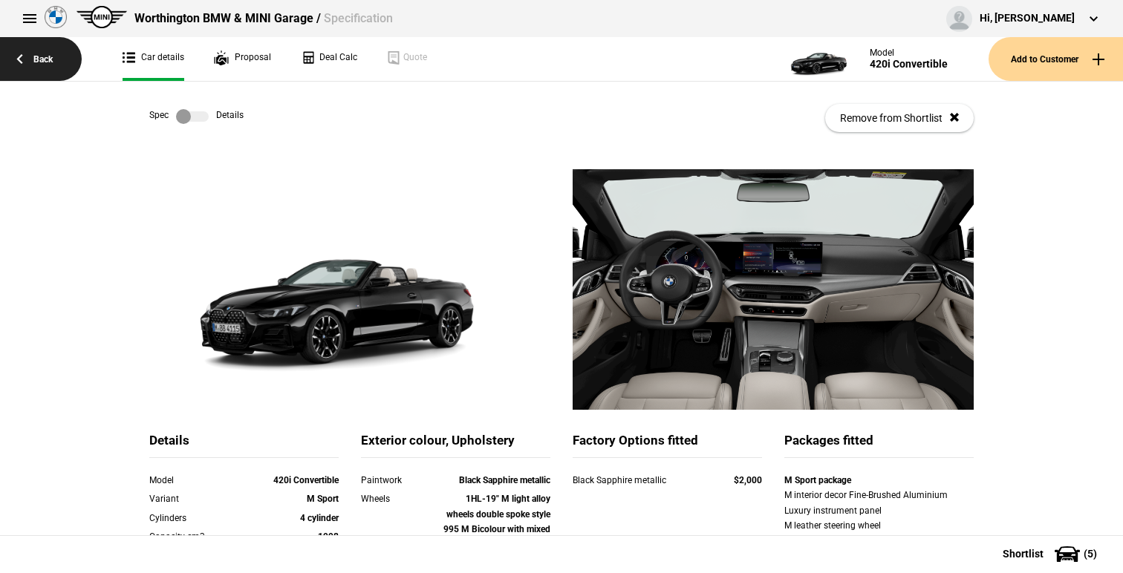
click at [52, 72] on link "Back" at bounding box center [41, 59] width 82 height 44
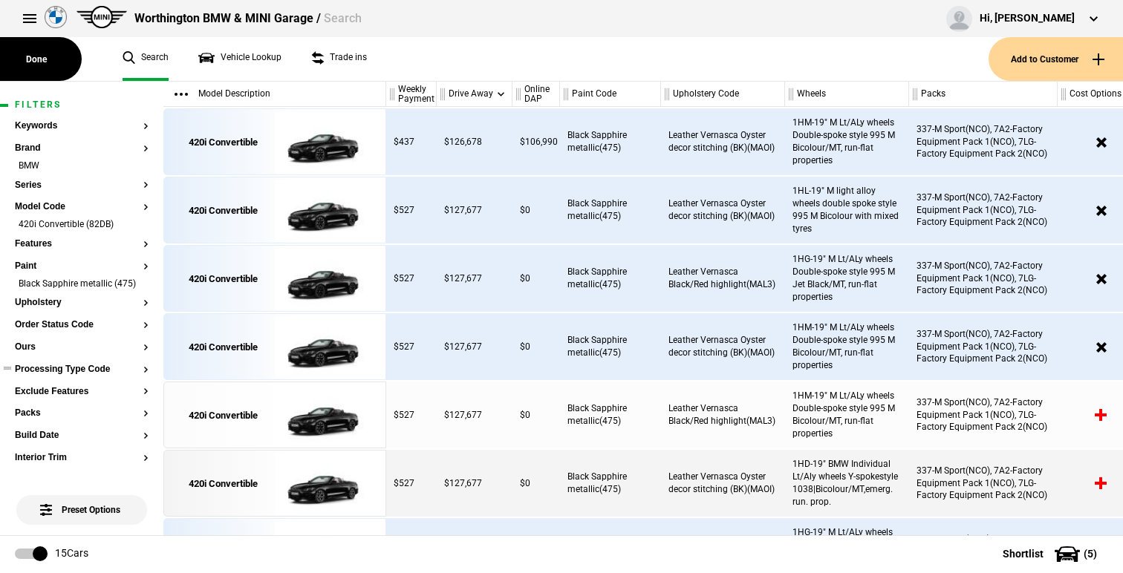
click at [85, 365] on button "Processing Type Code" at bounding box center [82, 370] width 134 height 10
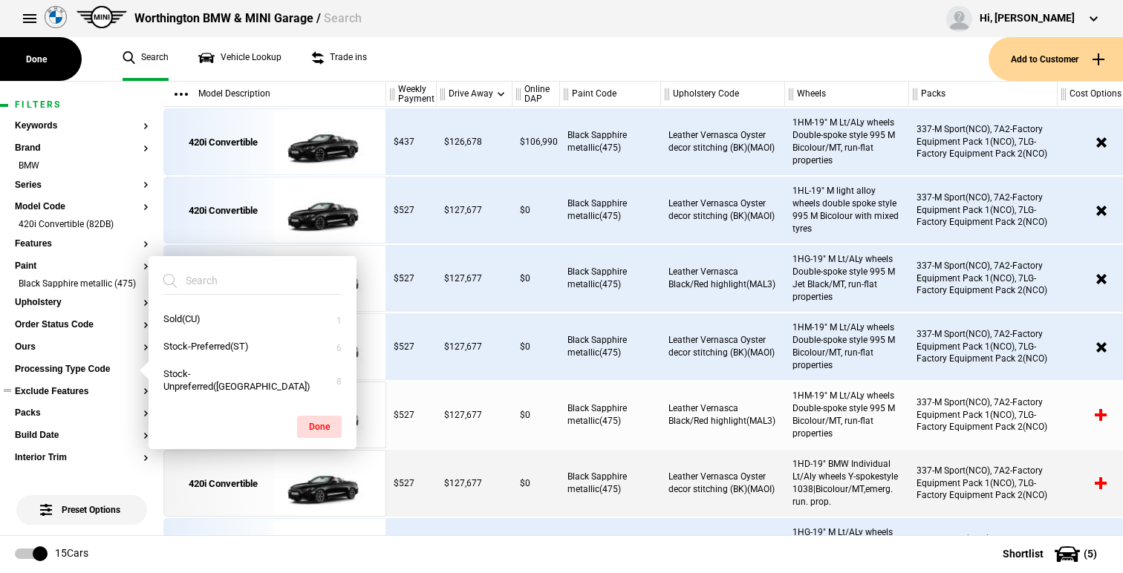
click at [94, 394] on button "Exclude Features" at bounding box center [82, 392] width 134 height 10
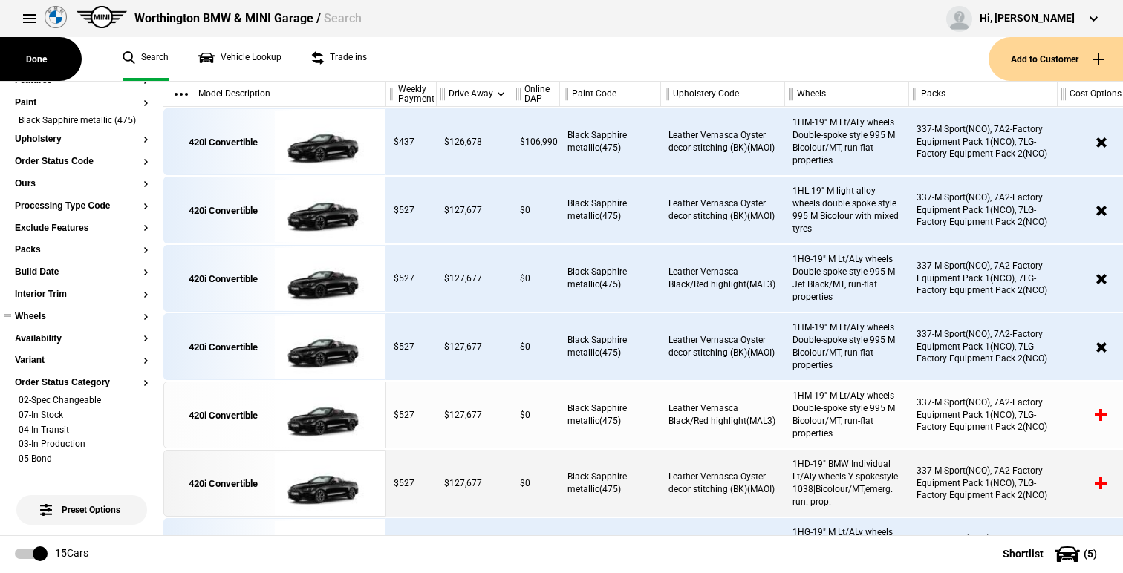
scroll to position [166, 0]
click at [145, 394] on li "02-Spec Changeable" at bounding box center [82, 399] width 134 height 15
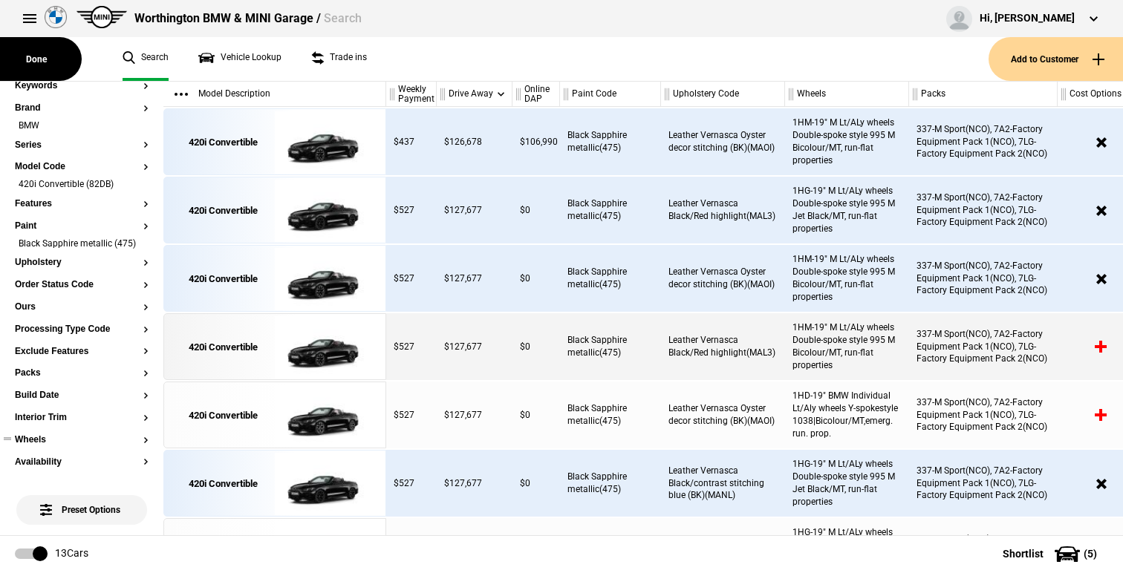
scroll to position [31, 0]
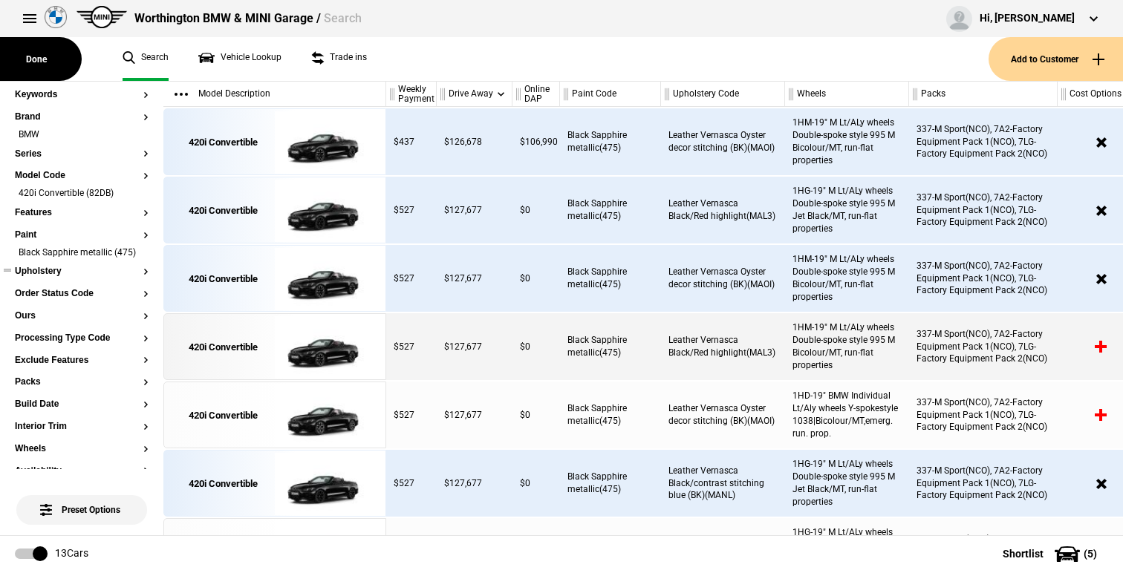
click at [59, 273] on button "Upholstery" at bounding box center [82, 272] width 134 height 10
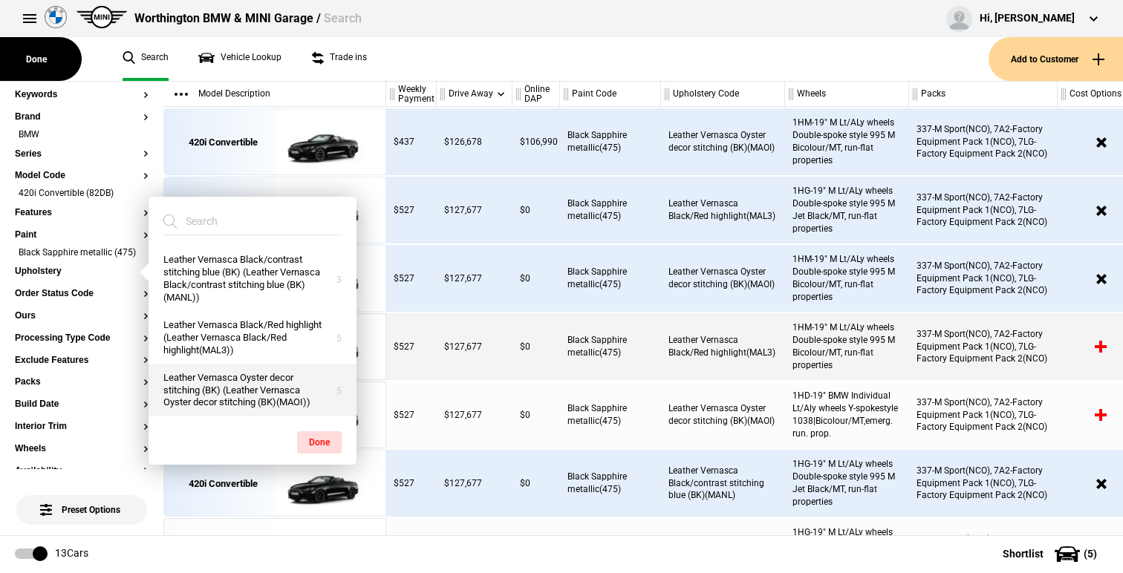
click at [221, 410] on button "Leather Vernasca Oyster decor stitching (BK) (Leather Vernasca Oyster decor sti…" at bounding box center [253, 391] width 208 height 53
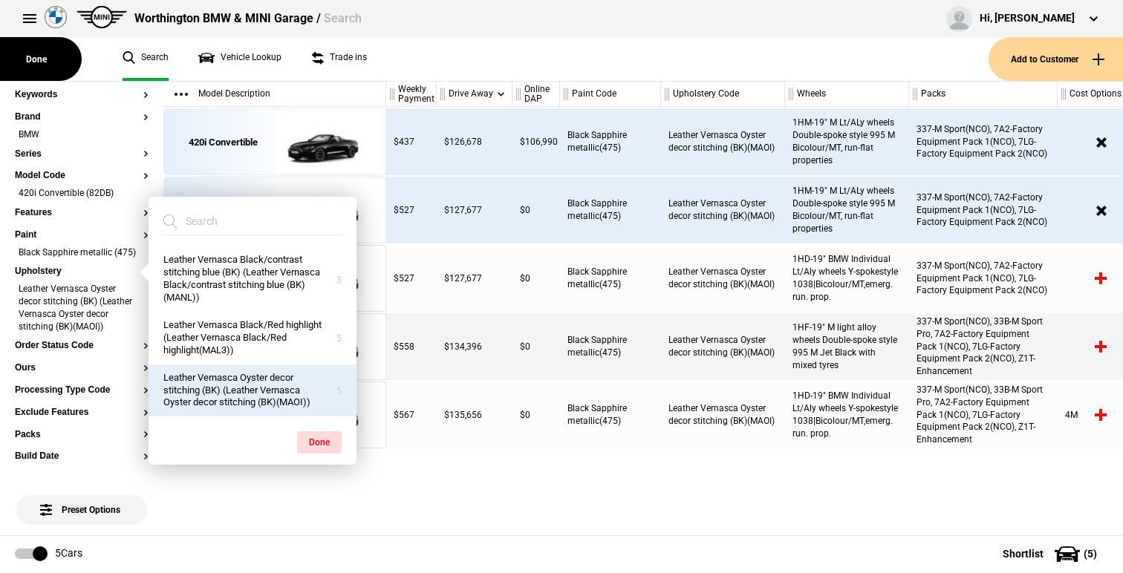
click at [394, 470] on div "$437 $126,678 $106,990 Black Sapphire metallic(475) Leather Vernasca Oyster dec…" at bounding box center [754, 321] width 737 height 428
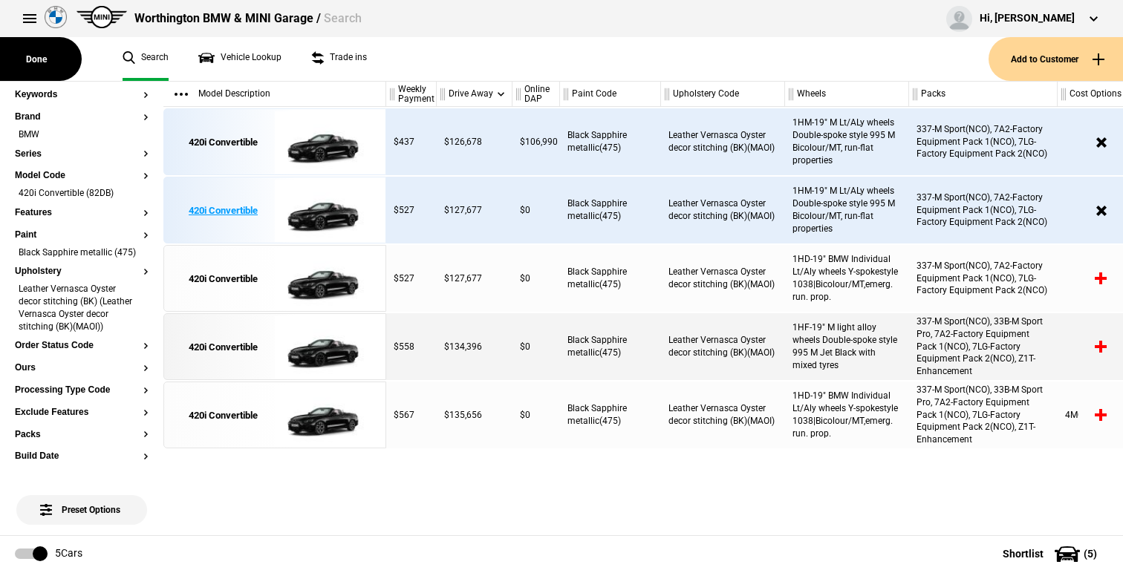
click at [325, 225] on img at bounding box center [326, 210] width 103 height 67
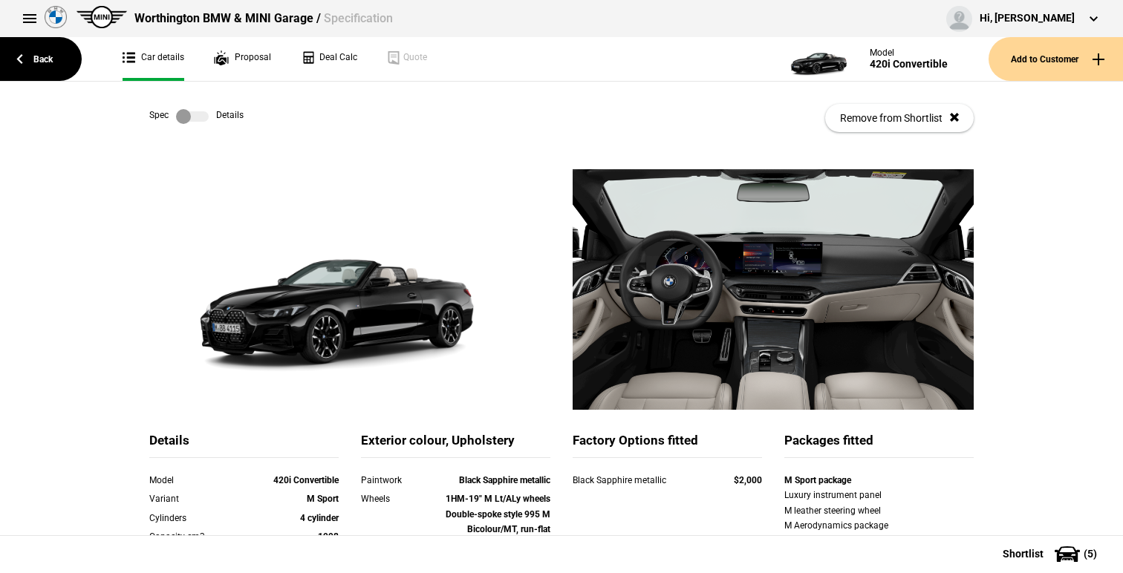
click at [200, 114] on label at bounding box center [192, 116] width 33 height 15
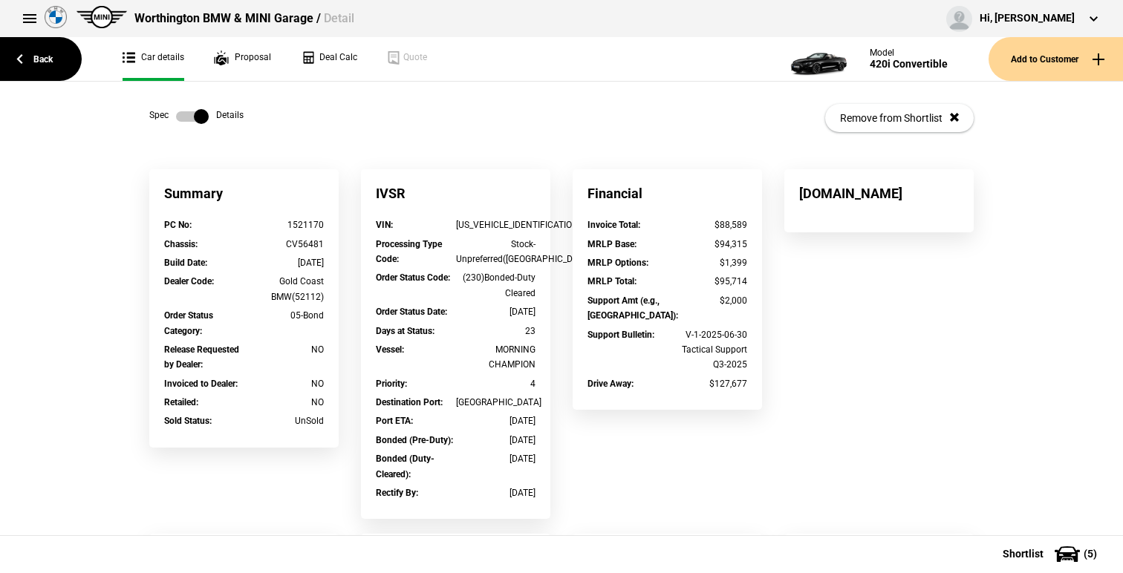
click at [200, 114] on label at bounding box center [192, 116] width 33 height 15
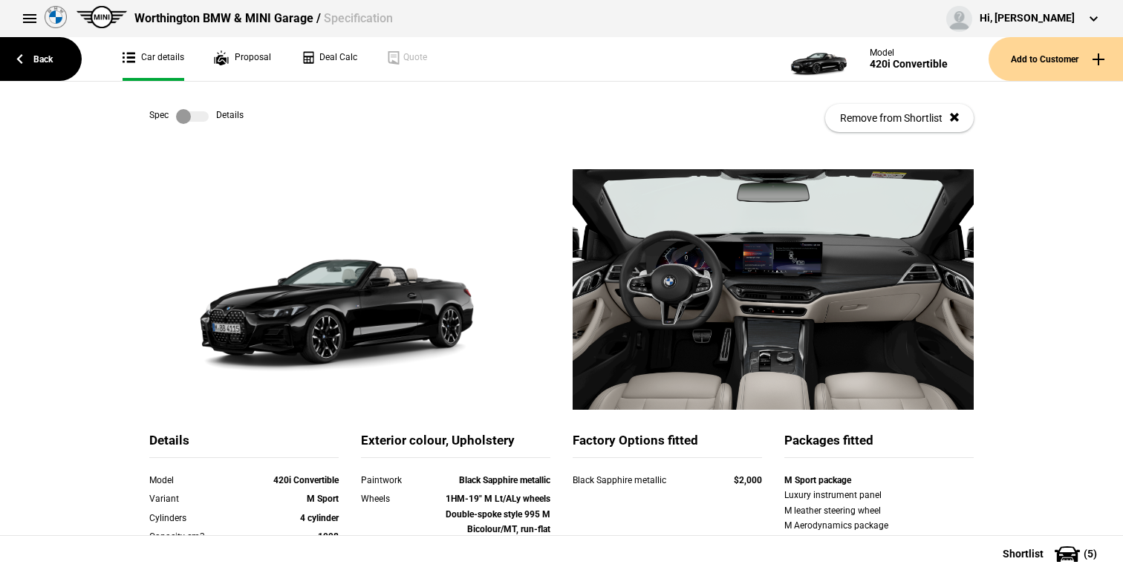
click at [200, 114] on label at bounding box center [192, 116] width 33 height 15
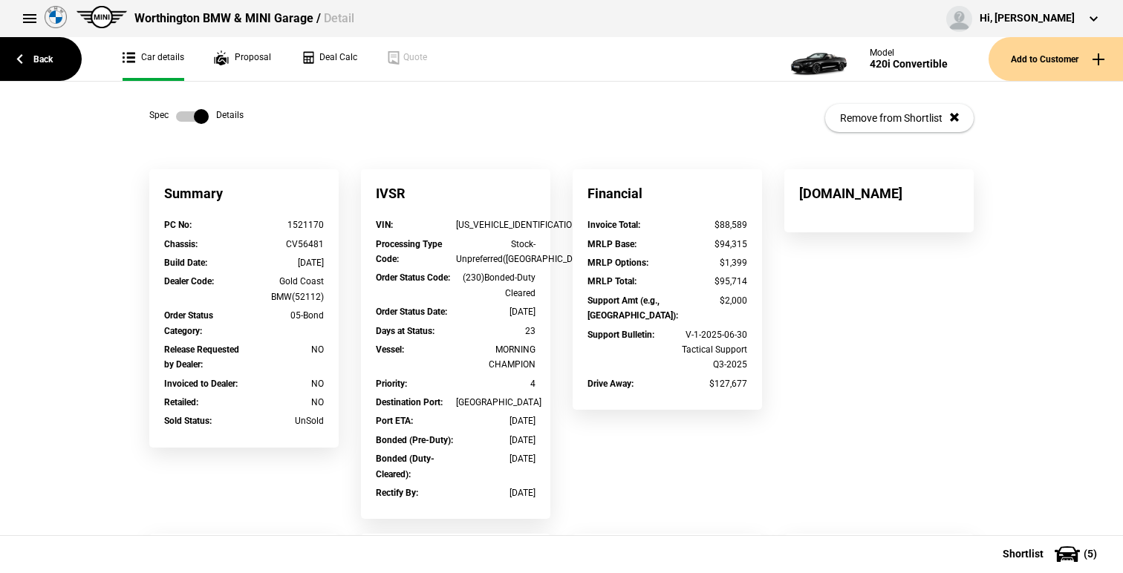
click at [200, 114] on label at bounding box center [192, 116] width 33 height 15
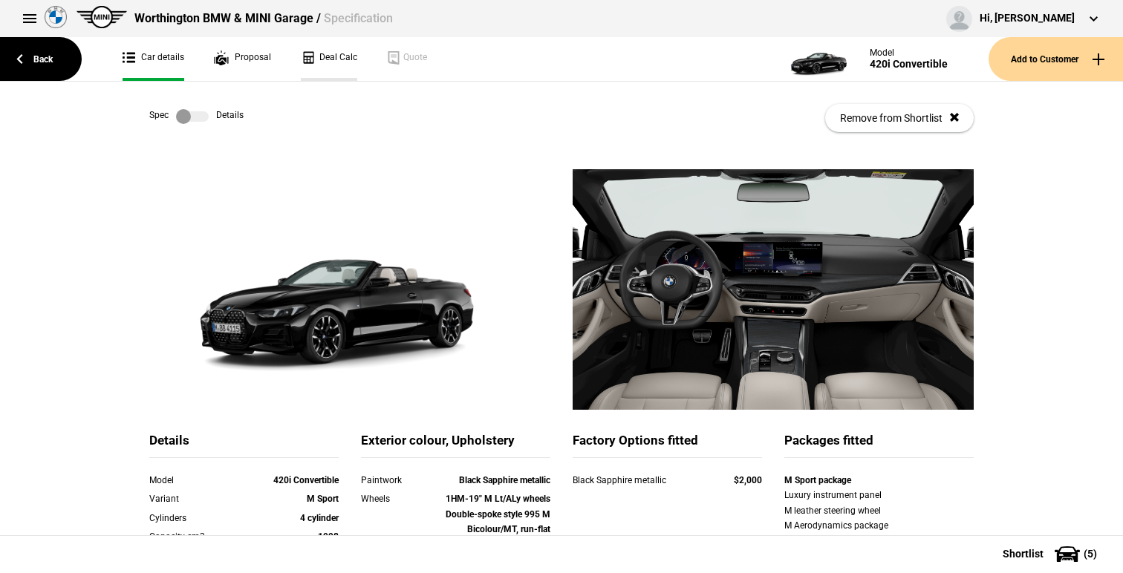
click at [320, 68] on link "Deal Calc" at bounding box center [329, 59] width 56 height 44
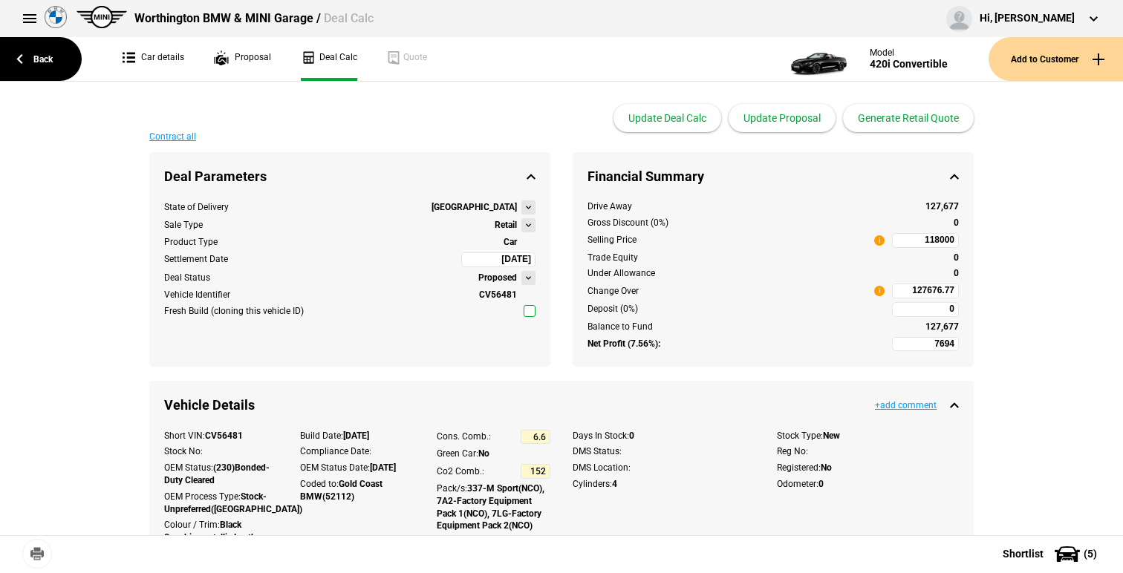
type input "118000"
type input "1248.71"
type input "118000"
click at [913, 240] on input "118000" at bounding box center [925, 240] width 67 height 15
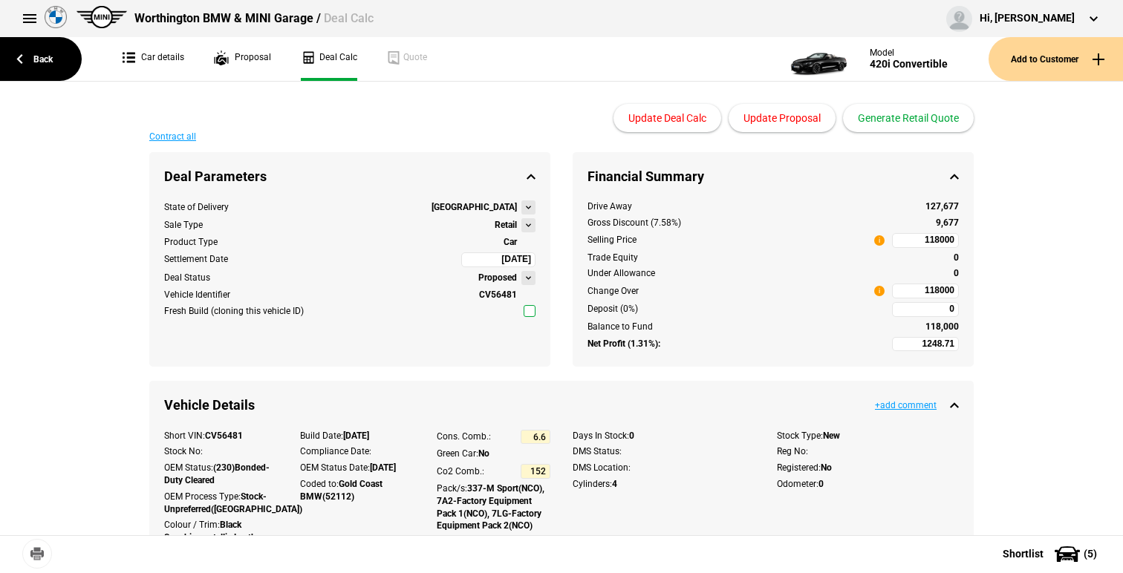
drag, startPoint x: 913, startPoint y: 240, endPoint x: 994, endPoint y: 241, distance: 80.2
click at [994, 241] on div "Contract all Deal Parameters Proposed State of Delivery [GEOGRAPHIC_DATA] Sale …" at bounding box center [561, 381] width 869 height 499
click at [1028, 311] on div "Cancel Save Cancel Save Cancel Save Cancel Save Cancel Save Include GST Cancel …" at bounding box center [561, 327] width 1123 height 491
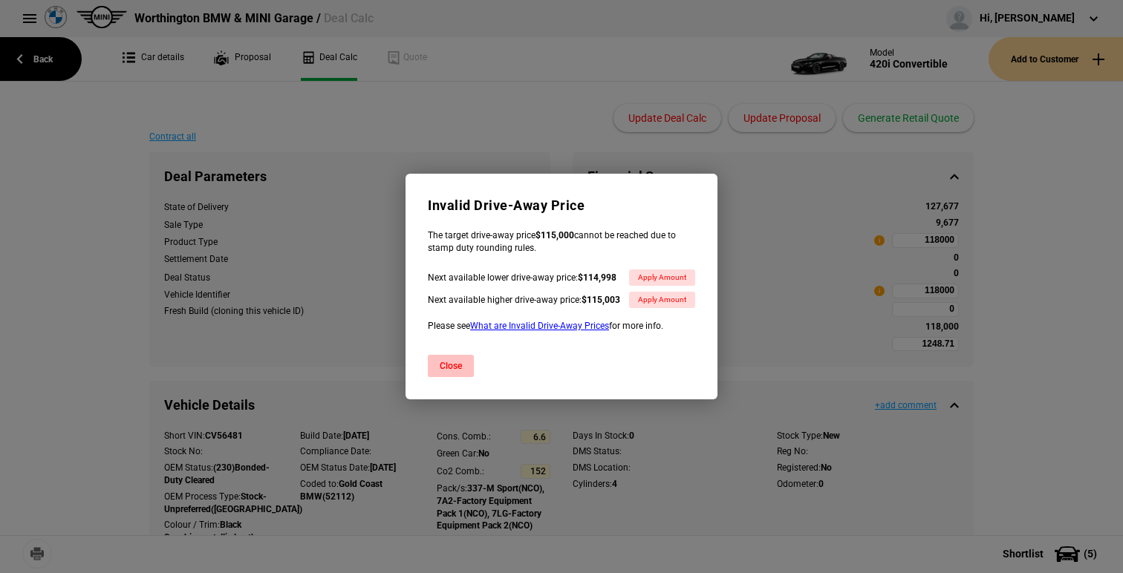
click at [460, 370] on button "Close" at bounding box center [451, 366] width 46 height 22
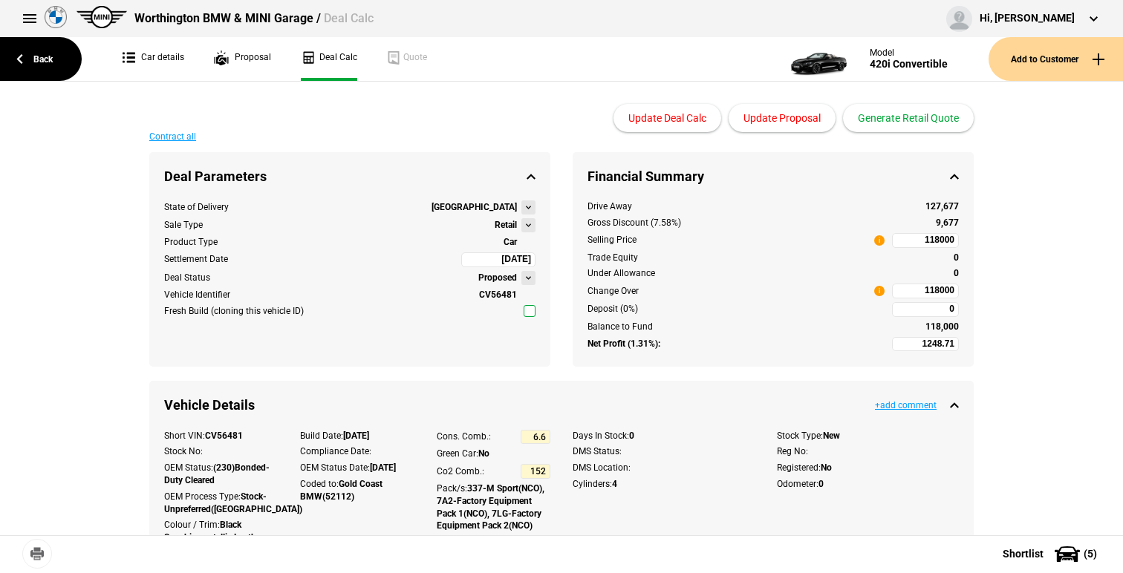
click at [919, 241] on input "118000" at bounding box center [925, 240] width 67 height 15
type input "118000"
click at [1023, 326] on div "Cancel Save Cancel Save Cancel Save Cancel Save Cancel Save Include GST Cancel …" at bounding box center [561, 327] width 1123 height 491
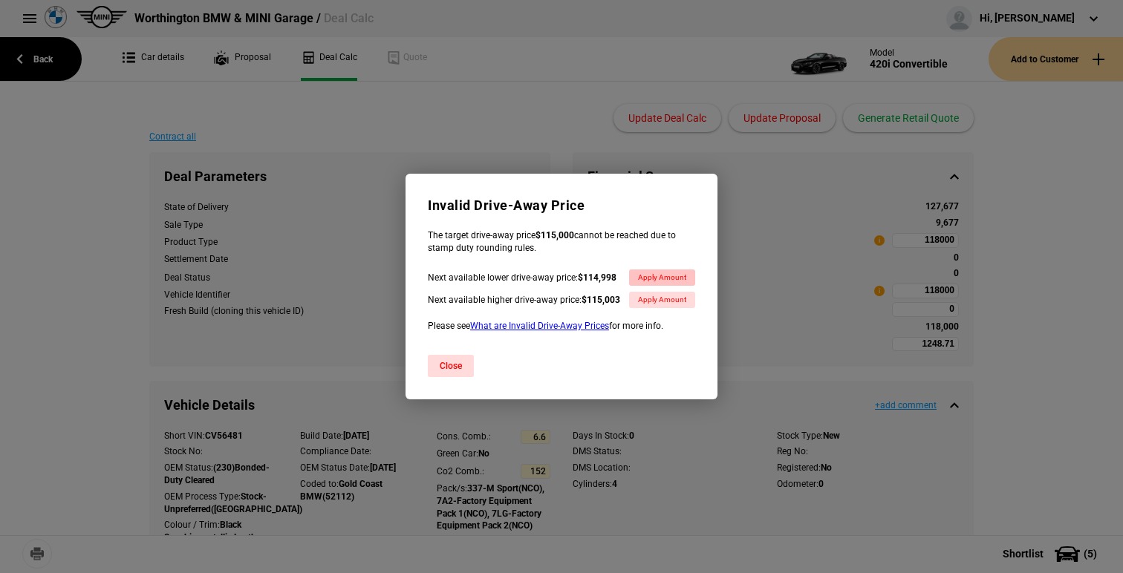
click at [665, 278] on button "Apply Amount" at bounding box center [662, 278] width 66 height 16
type input "-749.2"
type input "114998"
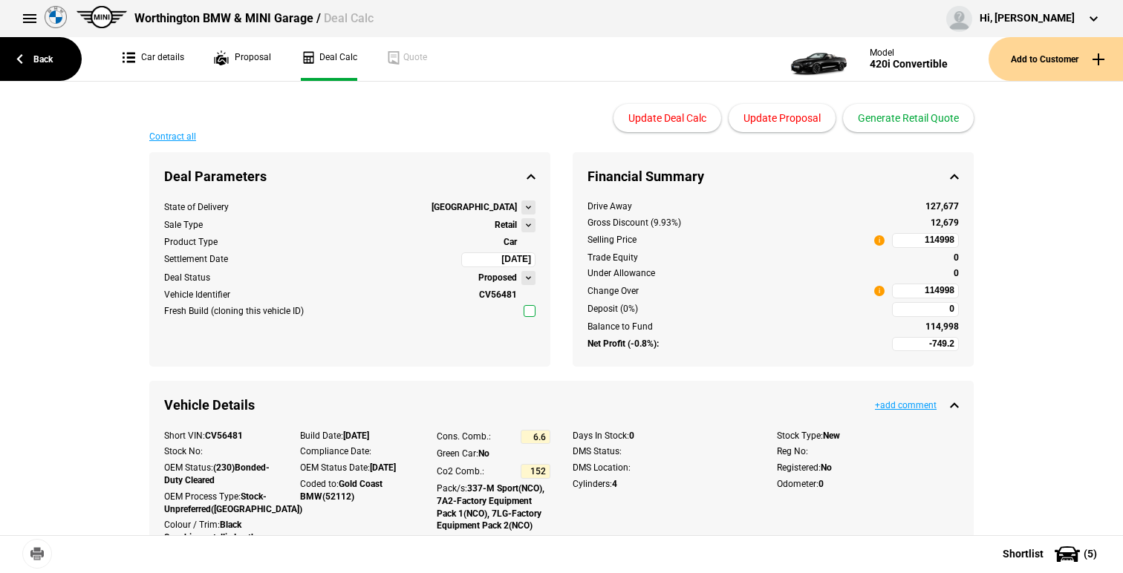
click at [919, 239] on input "114998" at bounding box center [925, 240] width 67 height 15
type input "110000"
type input "-4079.96"
type input "110000"
